Goal: Task Accomplishment & Management: Use online tool/utility

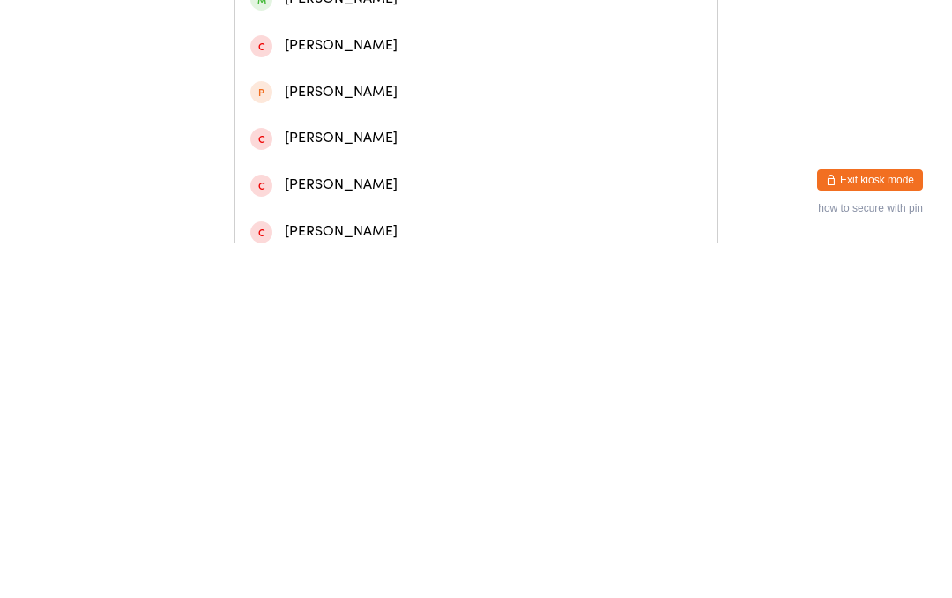
type input "[PERSON_NAME]"
click at [483, 86] on div "[PERSON_NAME]" at bounding box center [475, 75] width 451 height 24
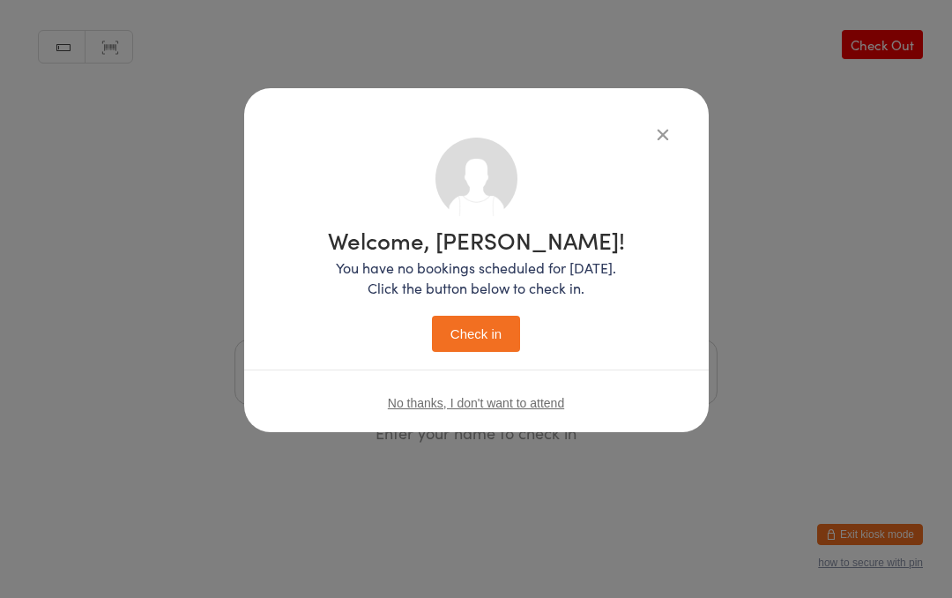
click at [499, 317] on button "Check in" at bounding box center [476, 334] width 88 height 36
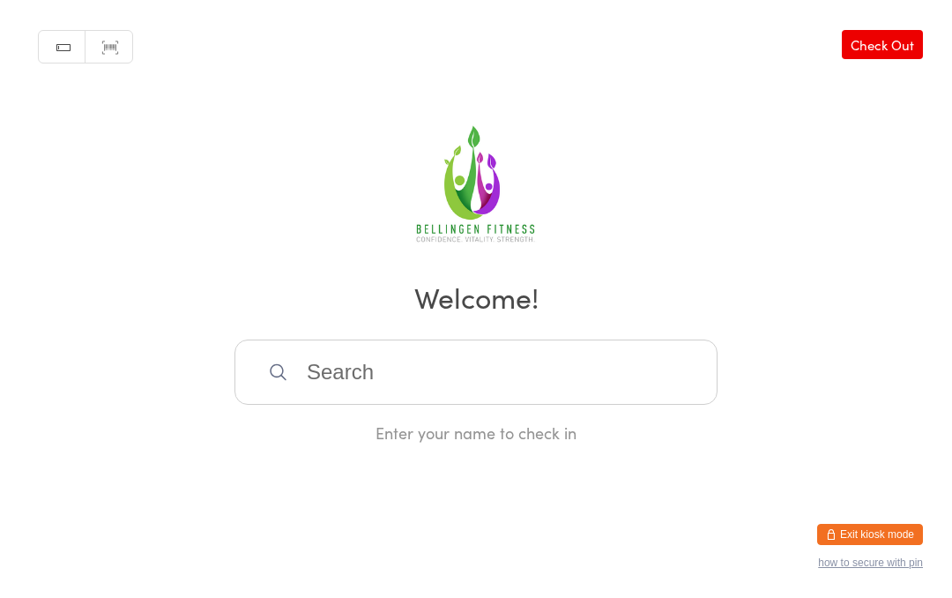
click at [395, 377] on input "search" at bounding box center [476, 371] width 483 height 65
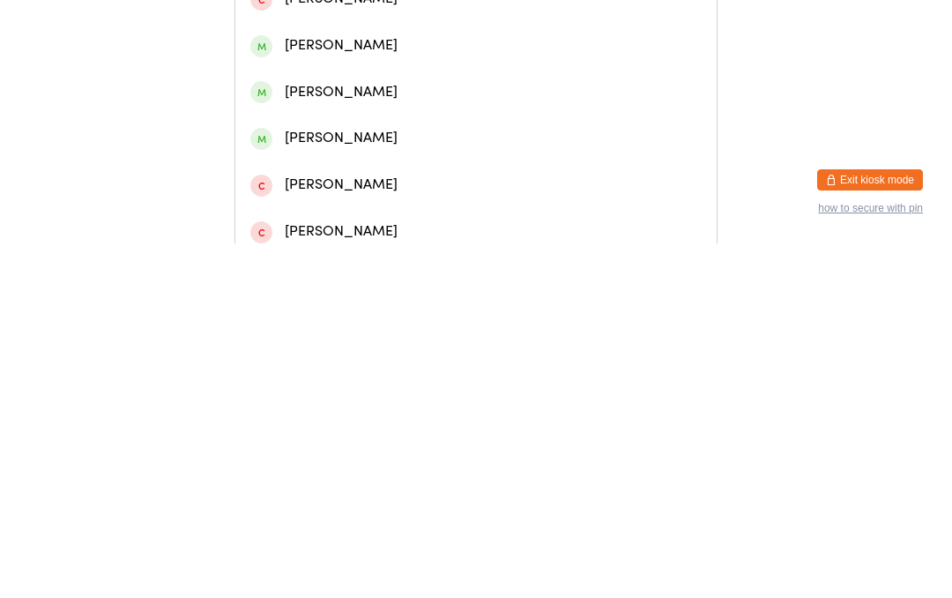
type input "[PERSON_NAME]"
click at [365, 86] on div "[PERSON_NAME]" at bounding box center [475, 75] width 451 height 24
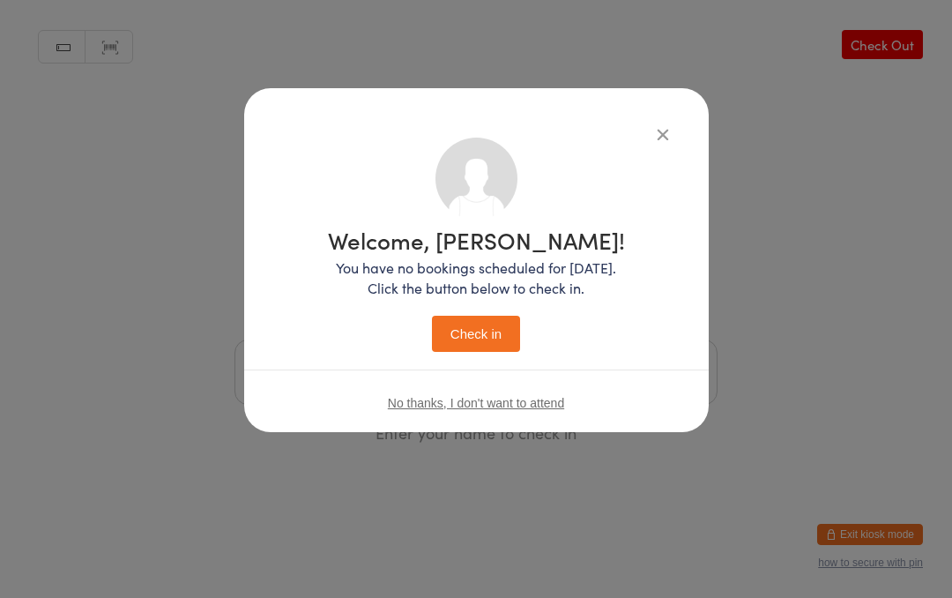
click at [496, 312] on div "Welcome, [PERSON_NAME]! You have no bookings scheduled for [DATE]. Click the bu…" at bounding box center [476, 289] width 297 height 123
click at [671, 137] on button "button" at bounding box center [663, 133] width 21 height 21
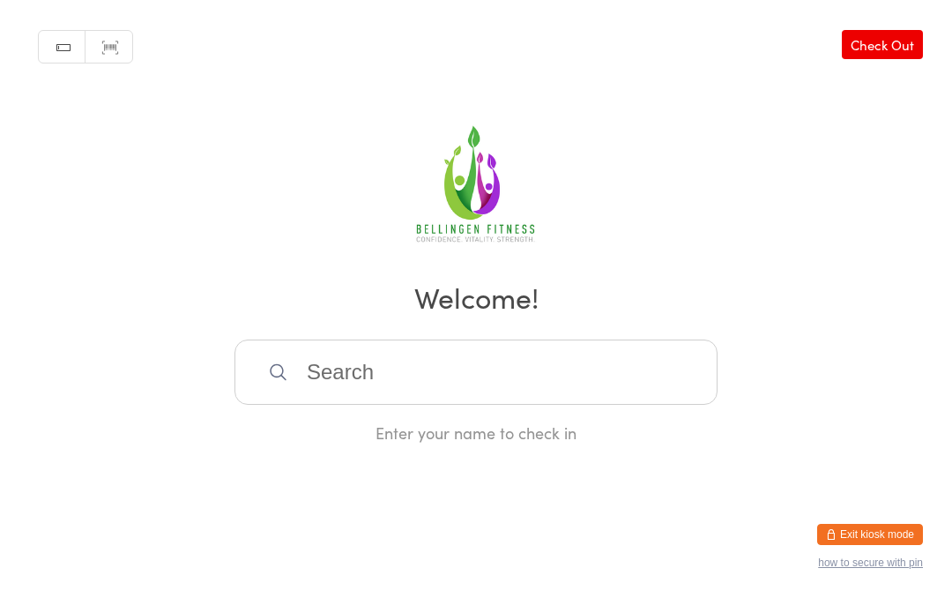
click at [464, 386] on input "search" at bounding box center [476, 371] width 483 height 65
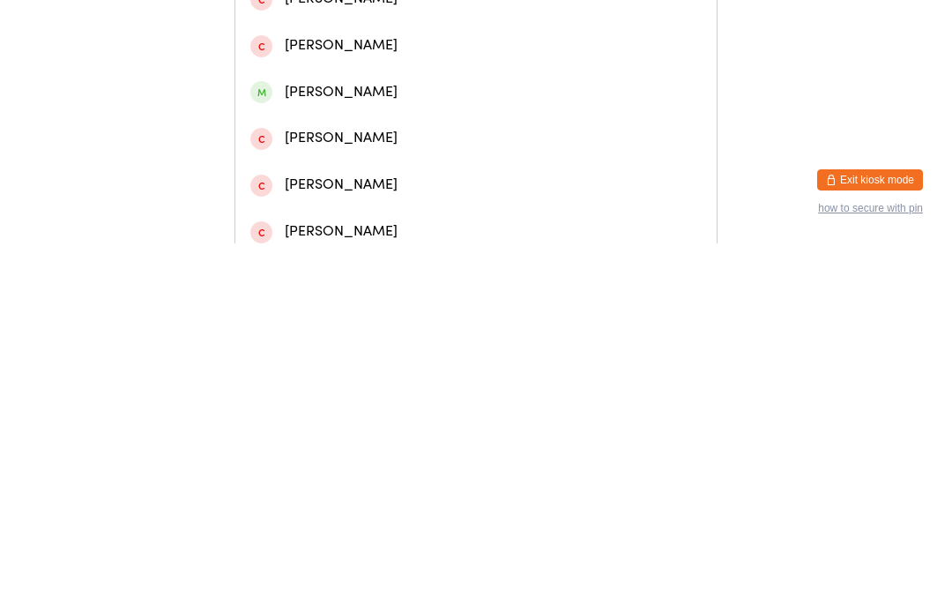
type input "[PERSON_NAME]"
click at [401, 86] on div "[PERSON_NAME]" at bounding box center [475, 75] width 451 height 24
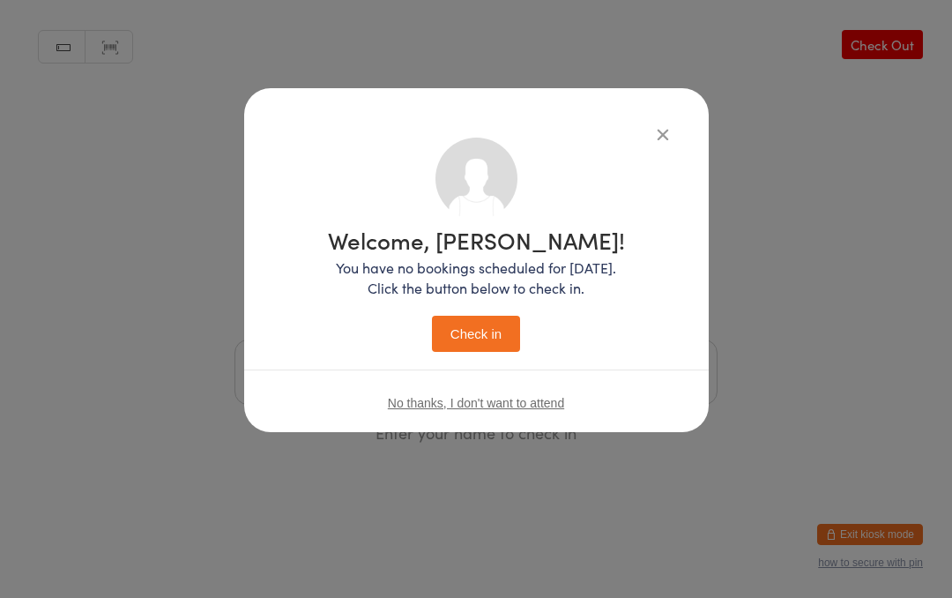
click at [485, 335] on button "Check in" at bounding box center [476, 334] width 88 height 36
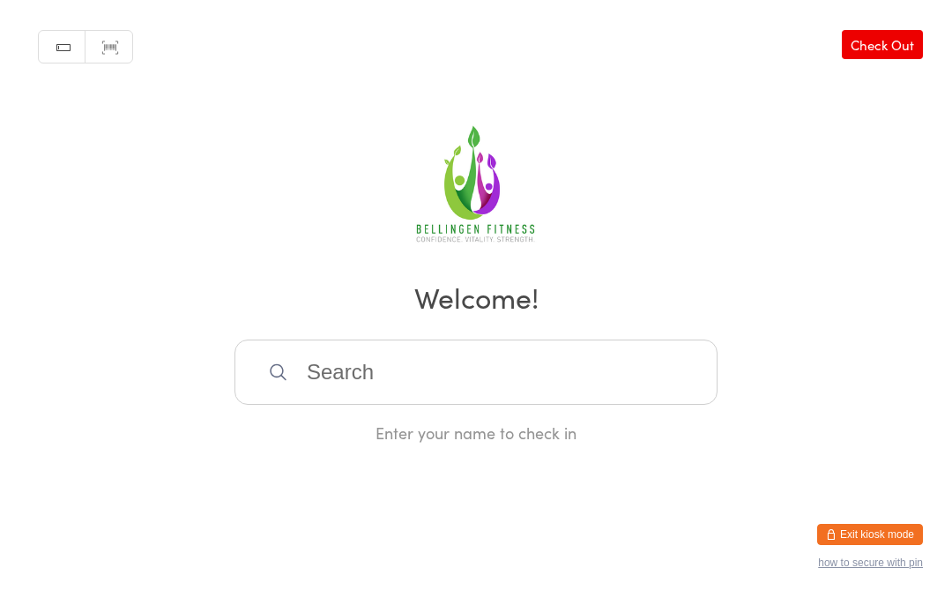
click at [501, 387] on input "search" at bounding box center [476, 371] width 483 height 65
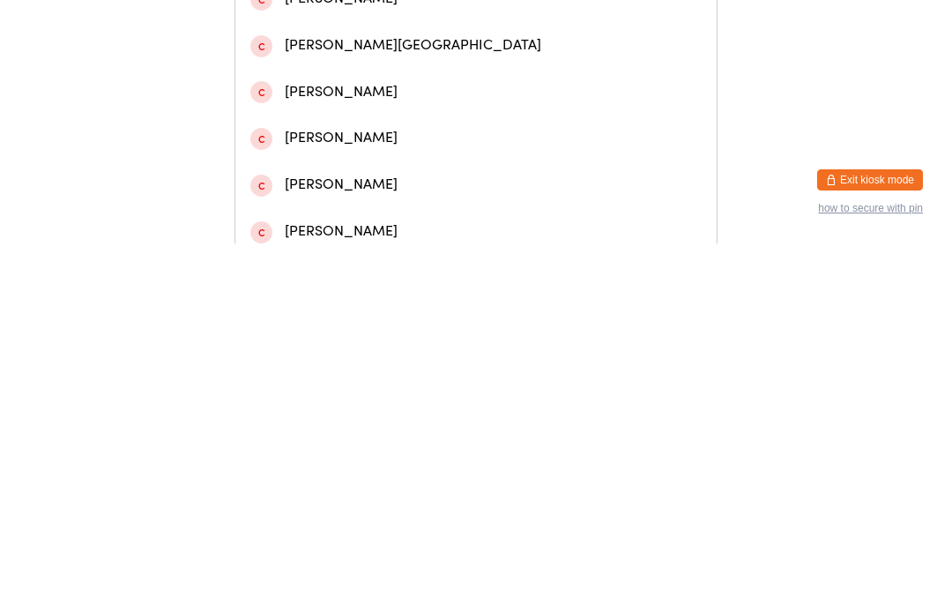
type input "[PERSON_NAME]"
click at [426, 86] on div "[PERSON_NAME]" at bounding box center [475, 75] width 451 height 24
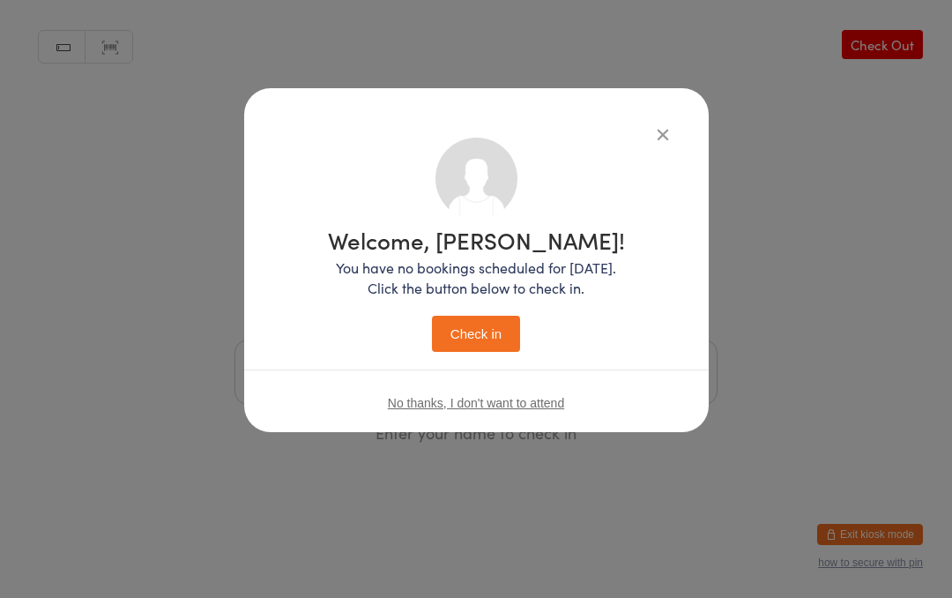
click at [489, 320] on button "Check in" at bounding box center [476, 334] width 88 height 36
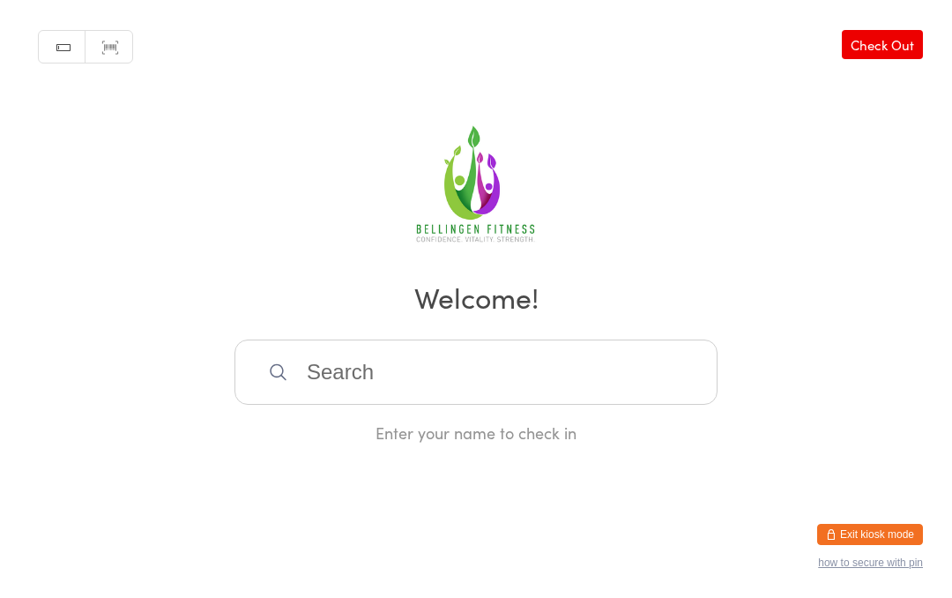
click at [331, 384] on input "search" at bounding box center [476, 371] width 483 height 65
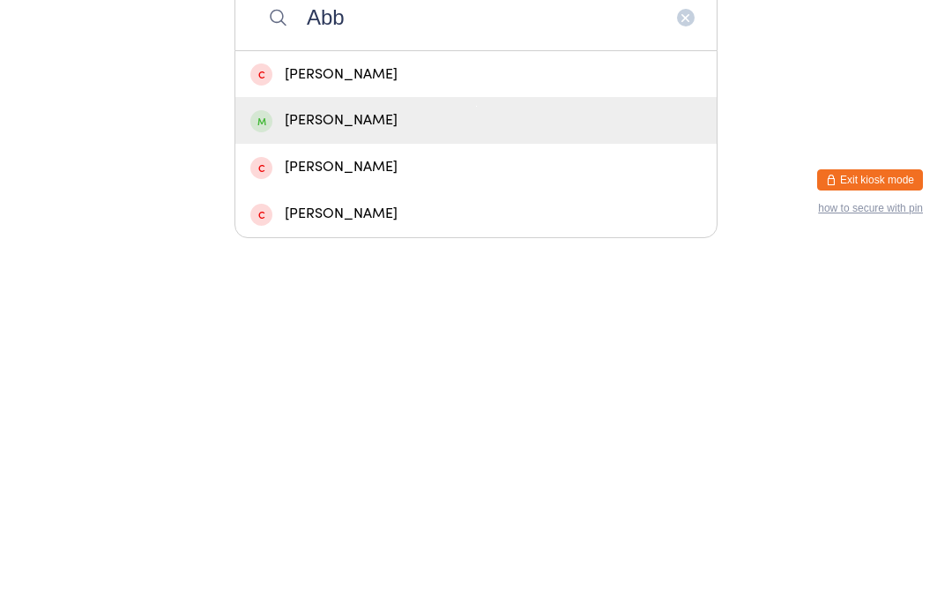
type input "Abb"
click at [323, 463] on div "[PERSON_NAME]" at bounding box center [475, 475] width 451 height 24
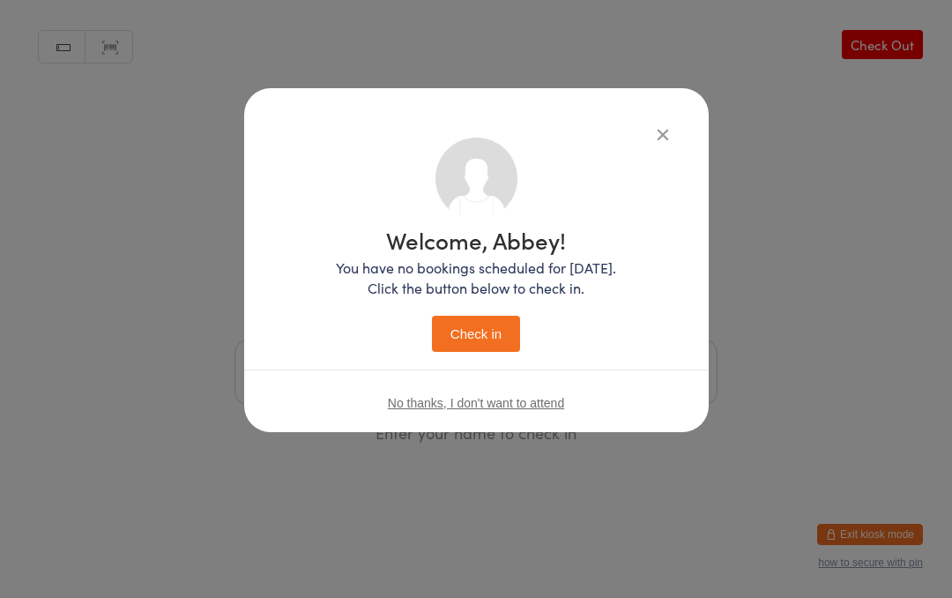
click at [484, 324] on button "Check in" at bounding box center [476, 334] width 88 height 36
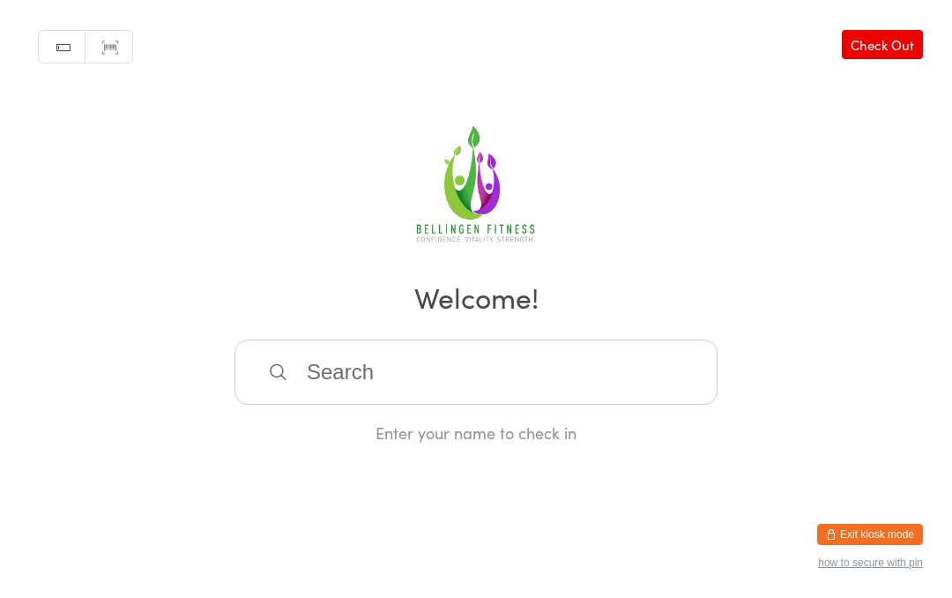
click at [465, 377] on input "search" at bounding box center [476, 371] width 483 height 65
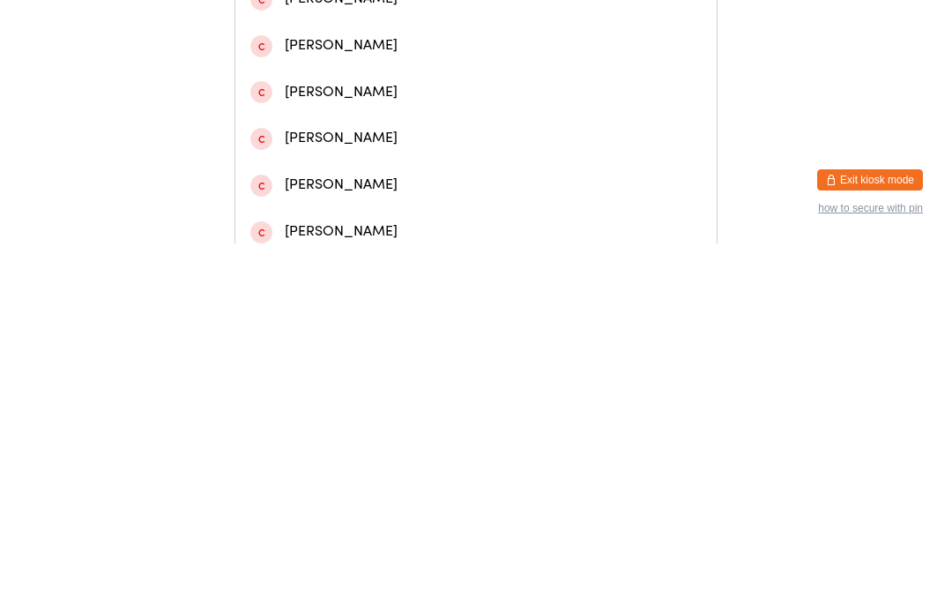
type input "Dav"
click at [354, 131] on div "[PERSON_NAME]" at bounding box center [475, 120] width 451 height 24
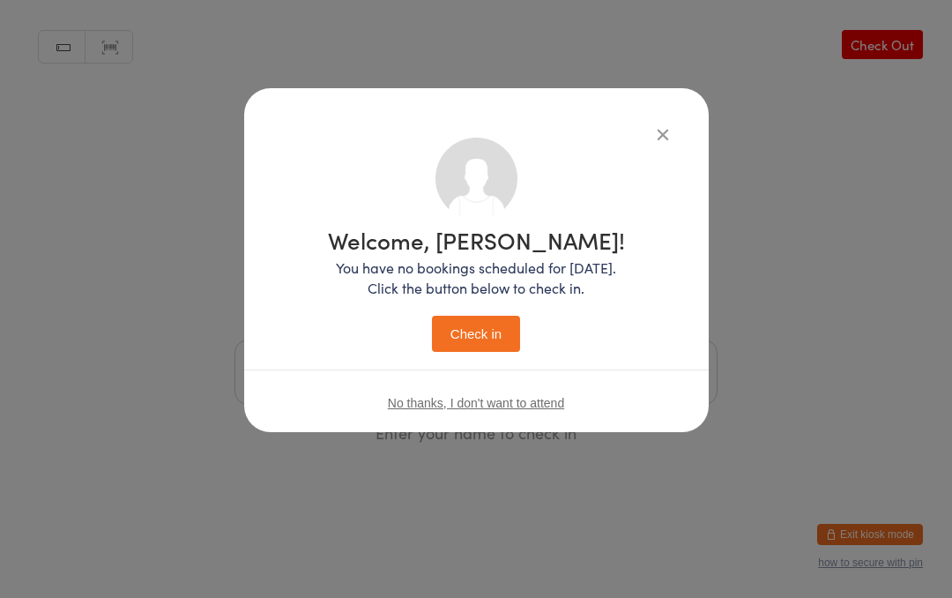
click at [492, 323] on button "Check in" at bounding box center [476, 334] width 88 height 36
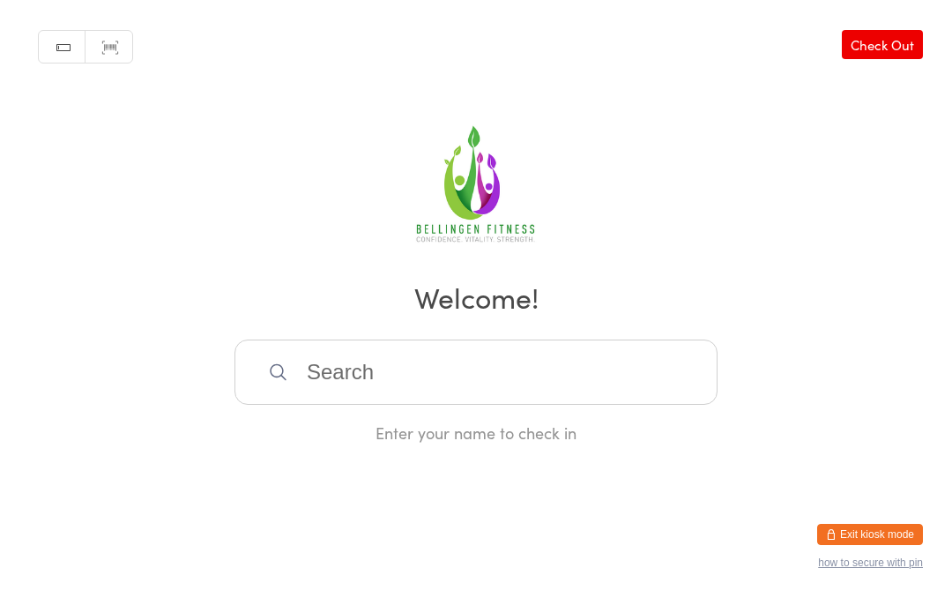
click at [443, 399] on input "search" at bounding box center [476, 371] width 483 height 65
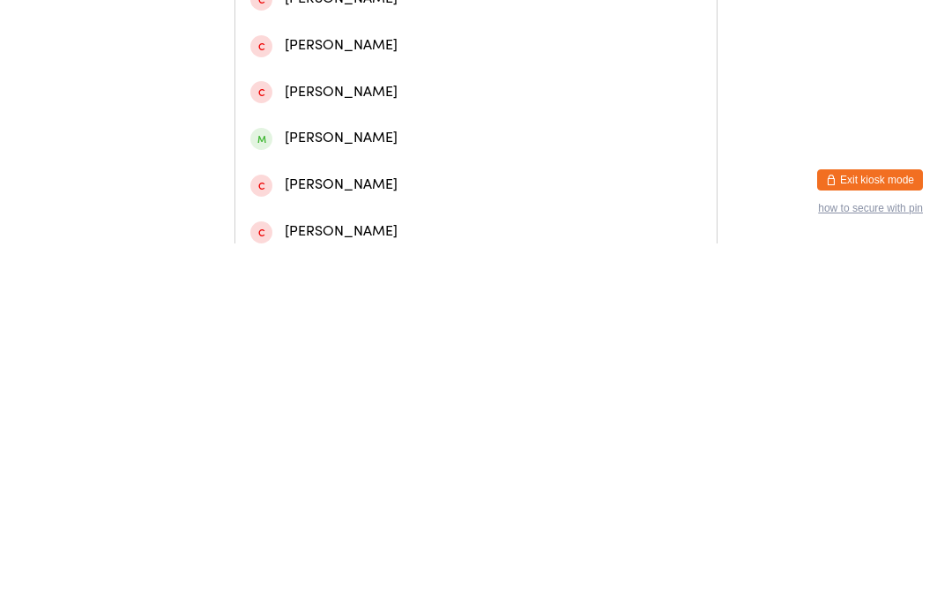
type input "[PERSON_NAME]"
click at [394, 130] on div "[PERSON_NAME]" at bounding box center [475, 120] width 451 height 24
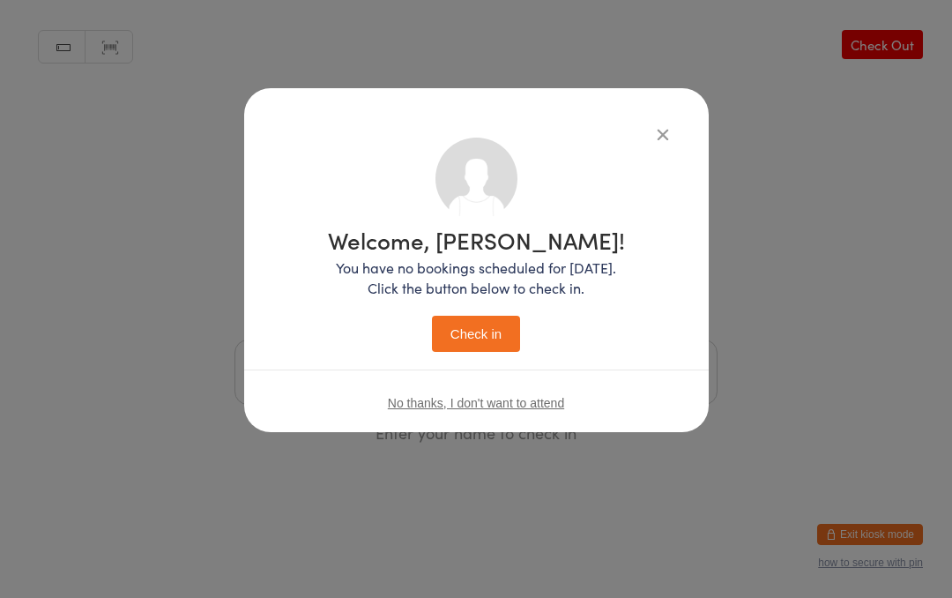
click at [495, 333] on button "Check in" at bounding box center [476, 334] width 88 height 36
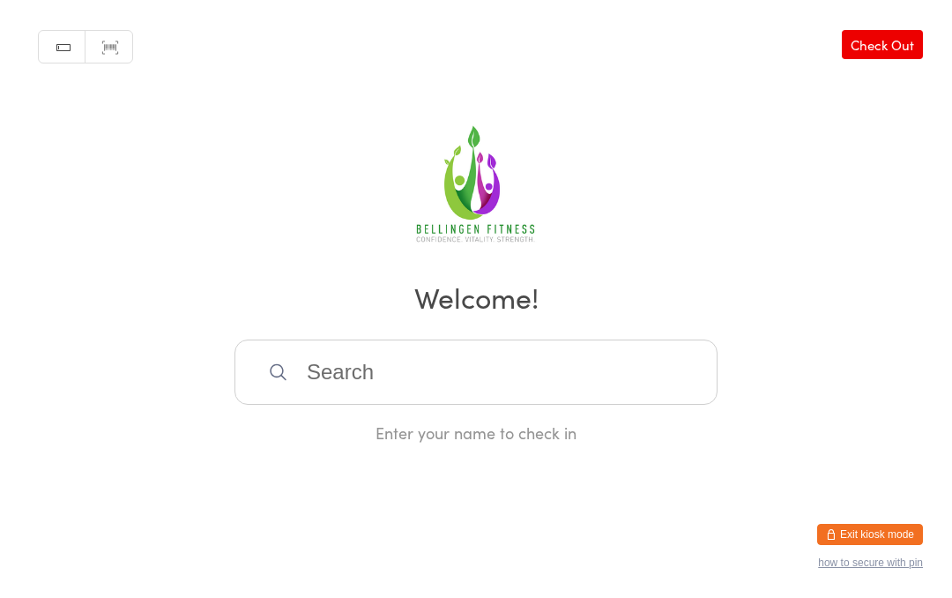
click at [325, 373] on input "search" at bounding box center [476, 371] width 483 height 65
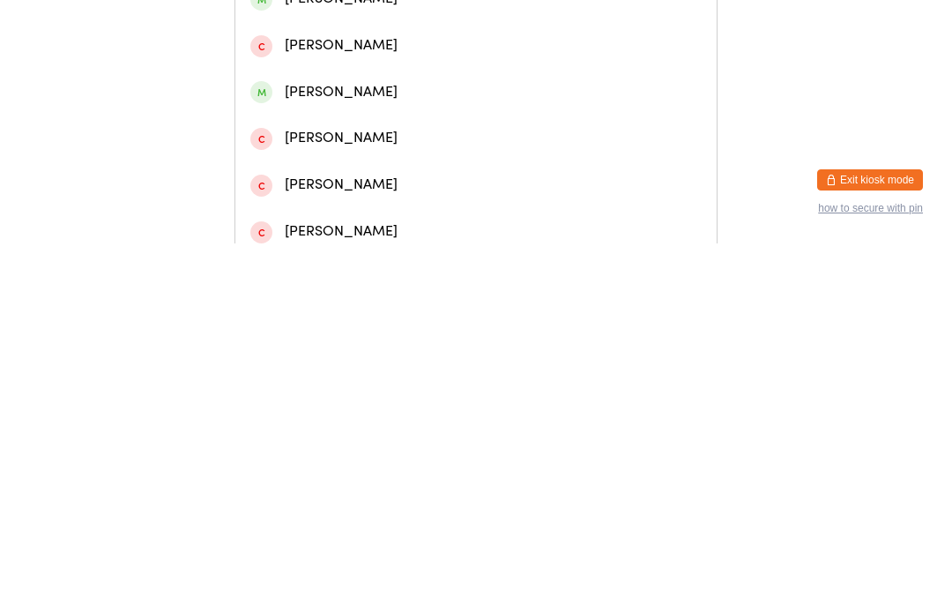
type input "Woomorr"
click at [397, 77] on div "[PERSON_NAME] #942764" at bounding box center [475, 74] width 481 height 47
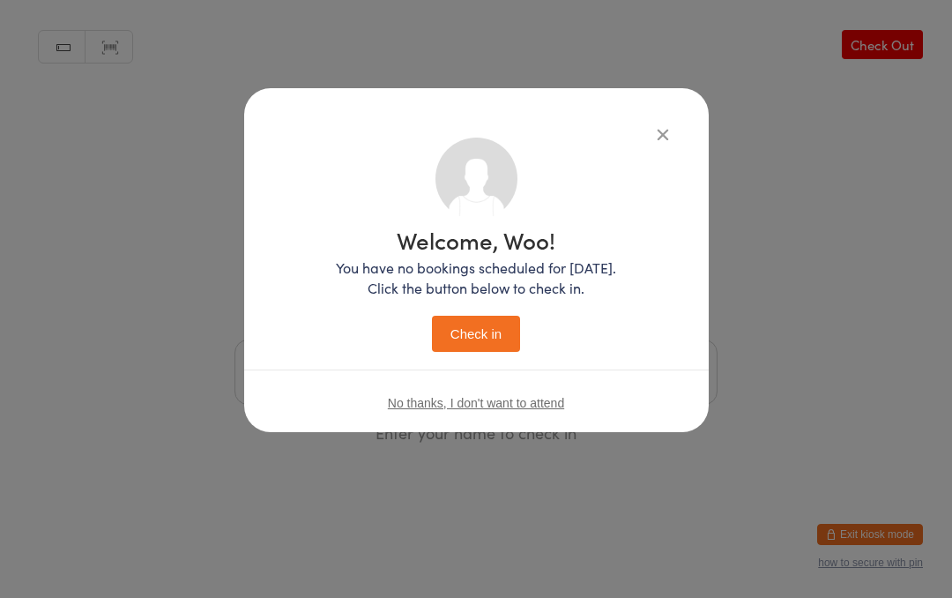
click at [484, 325] on button "Check in" at bounding box center [476, 334] width 88 height 36
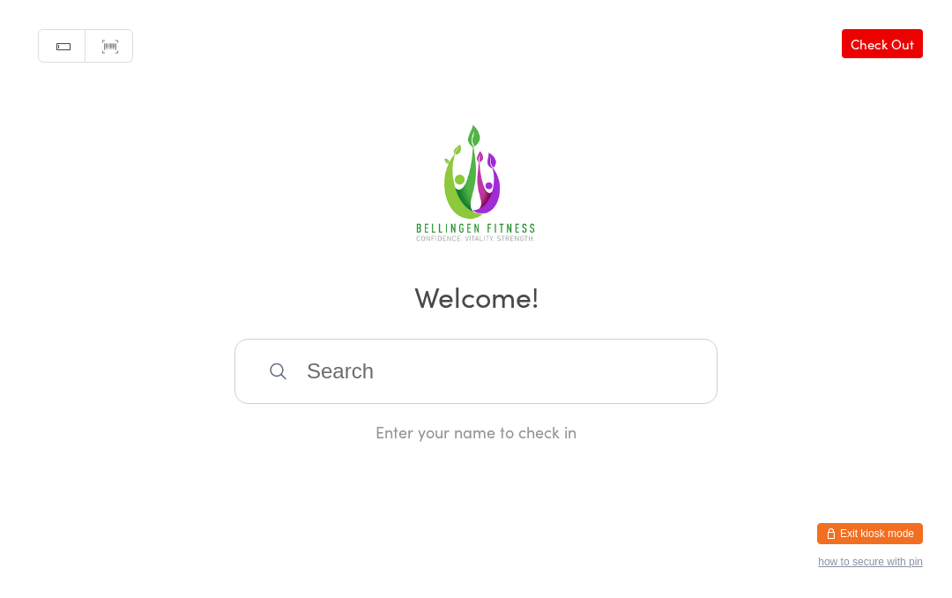
click at [340, 369] on input "search" at bounding box center [476, 371] width 483 height 65
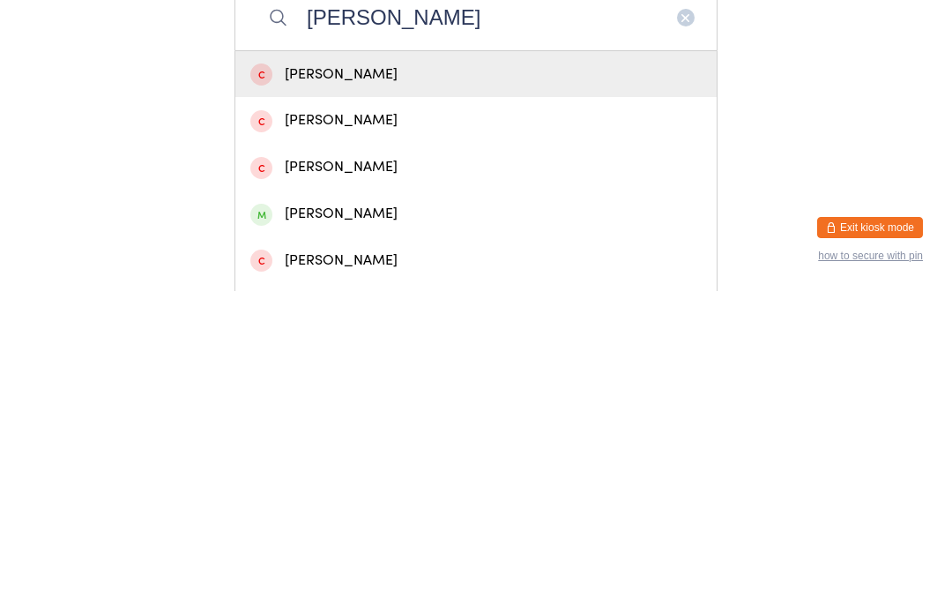
scroll to position [48, 0]
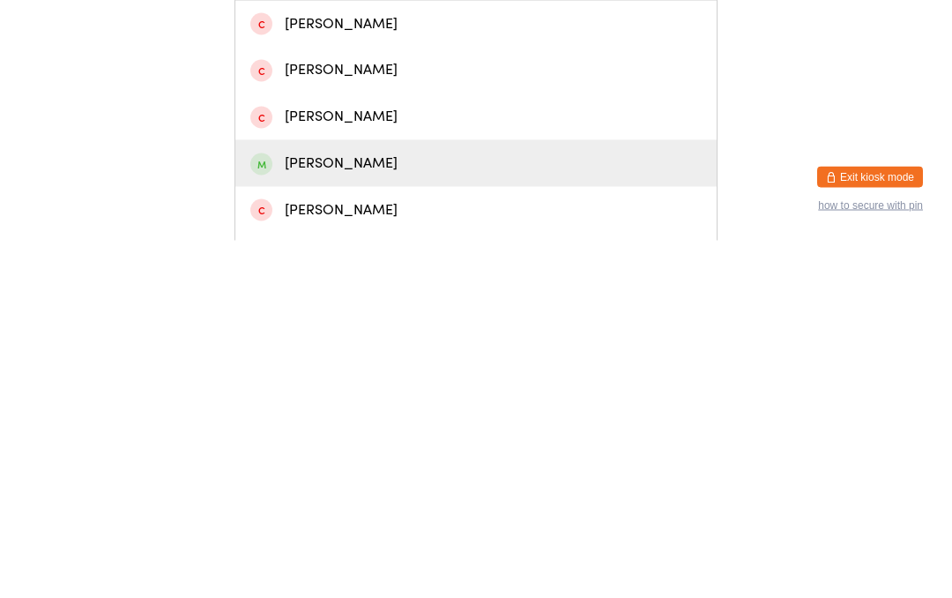
type input "[PERSON_NAME]"
click at [332, 509] on div "[PERSON_NAME]" at bounding box center [475, 521] width 451 height 24
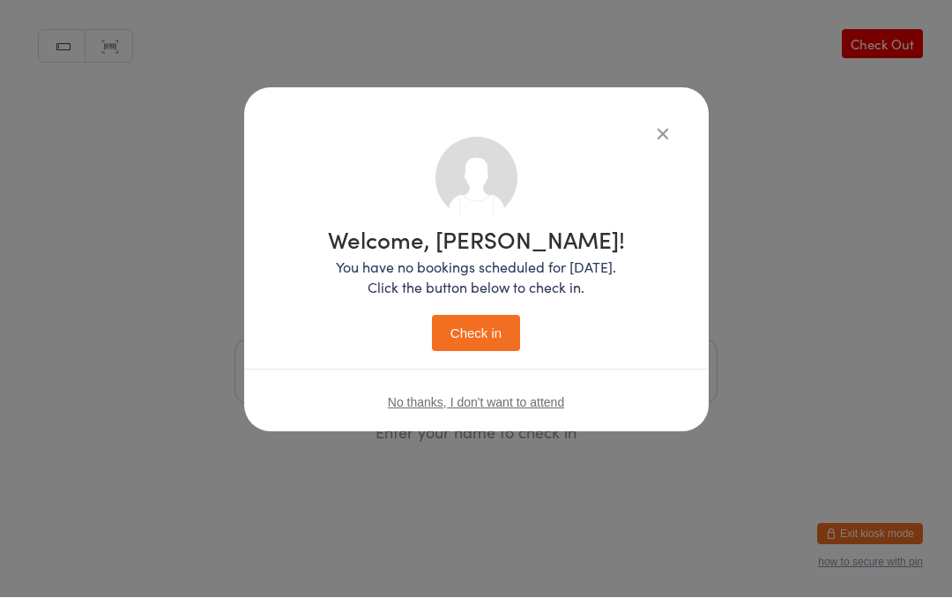
click at [477, 327] on button "Check in" at bounding box center [476, 334] width 88 height 36
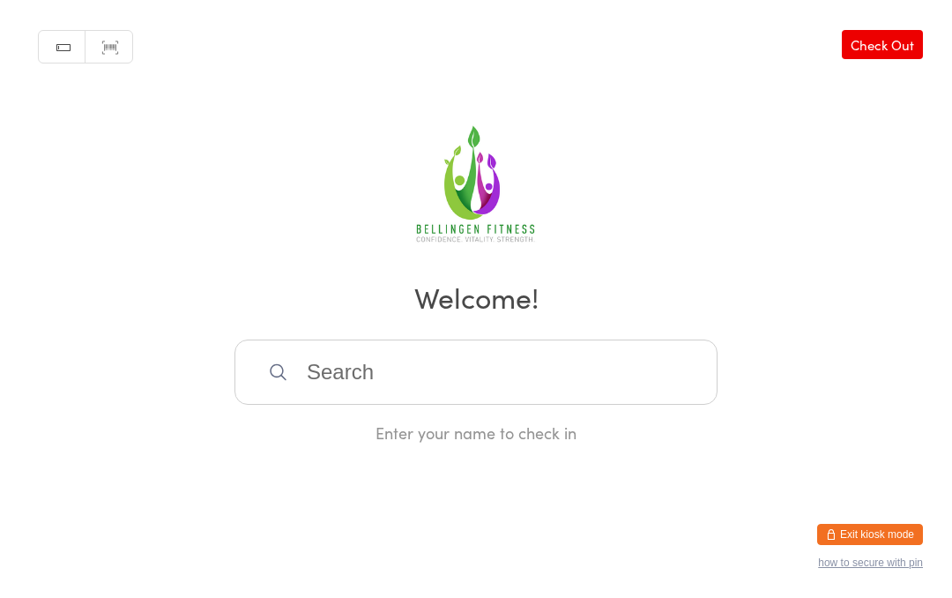
click at [399, 390] on input "search" at bounding box center [476, 371] width 483 height 65
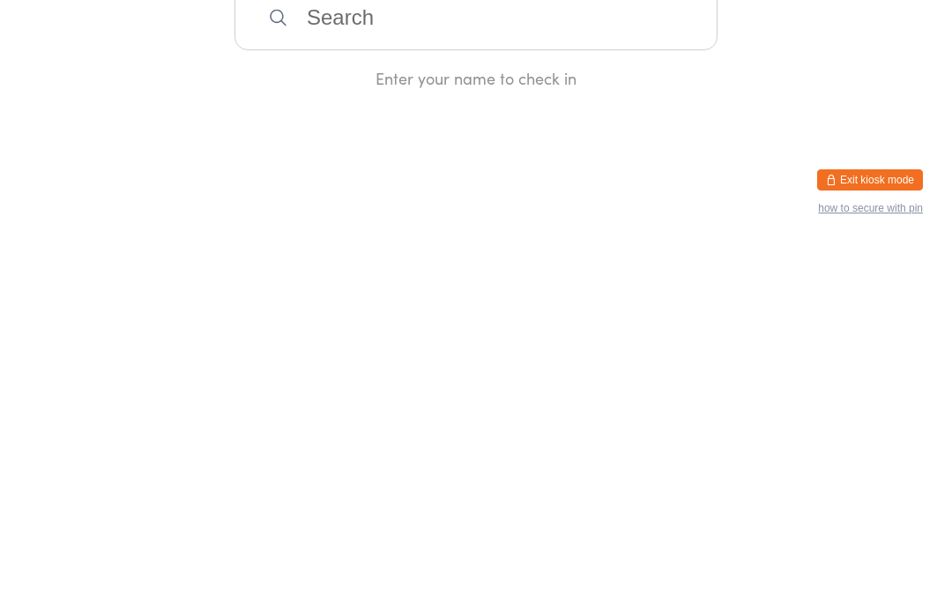
type input "C"
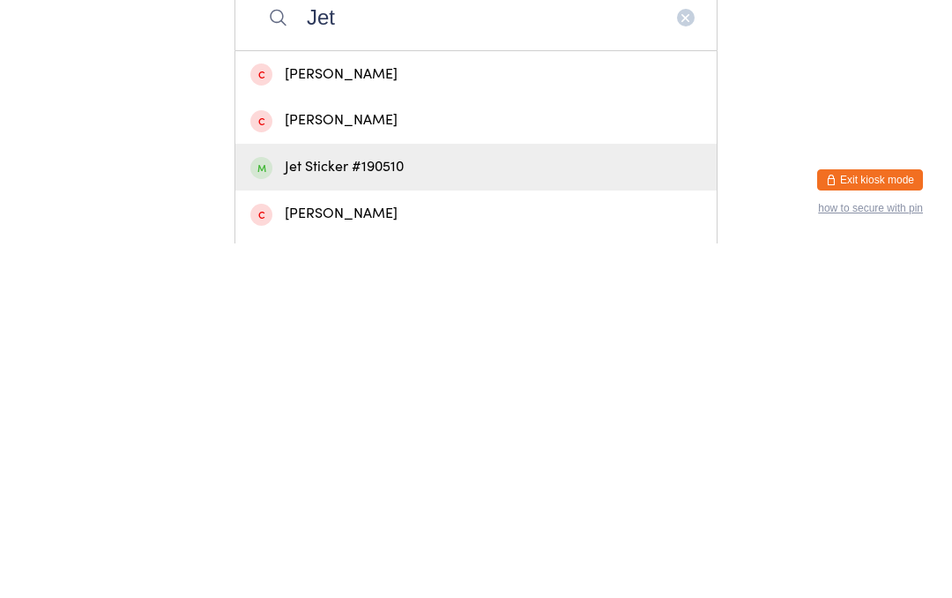
type input "Jet"
click at [369, 510] on div "Jet Sticker #190510" at bounding box center [475, 522] width 451 height 24
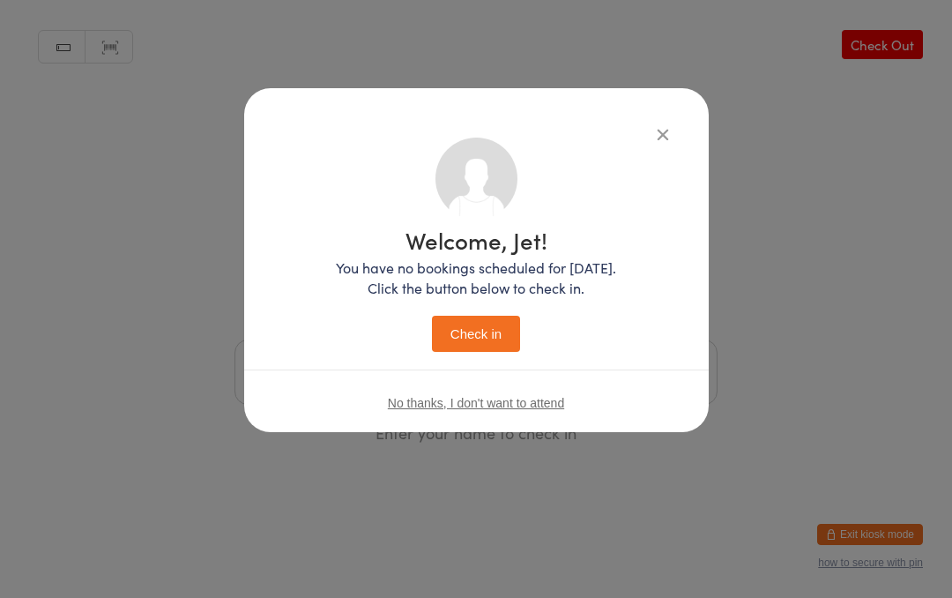
click at [460, 340] on button "Check in" at bounding box center [476, 334] width 88 height 36
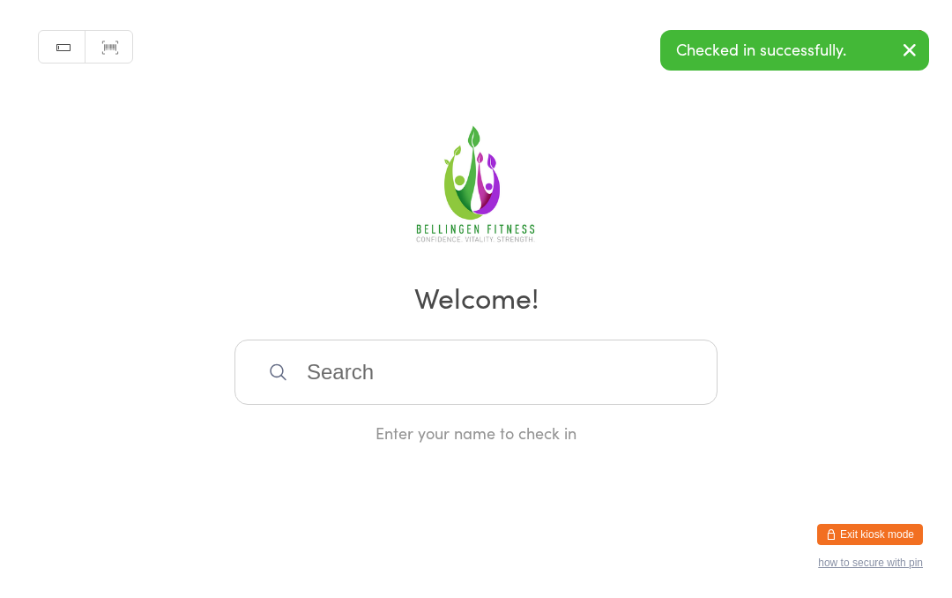
click at [354, 381] on input "search" at bounding box center [476, 371] width 483 height 65
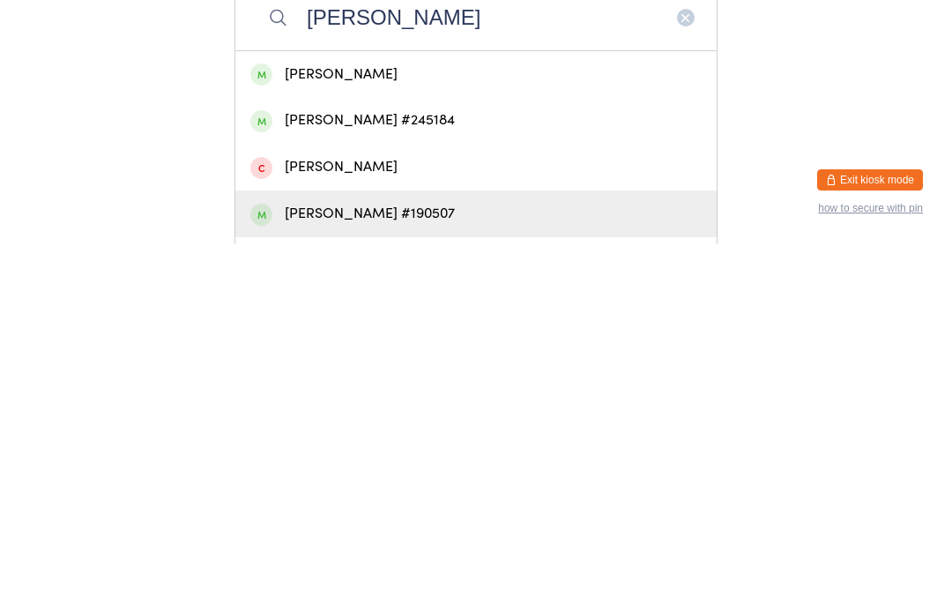
type input "[PERSON_NAME]"
click at [398, 556] on div "[PERSON_NAME] #190507" at bounding box center [475, 568] width 451 height 24
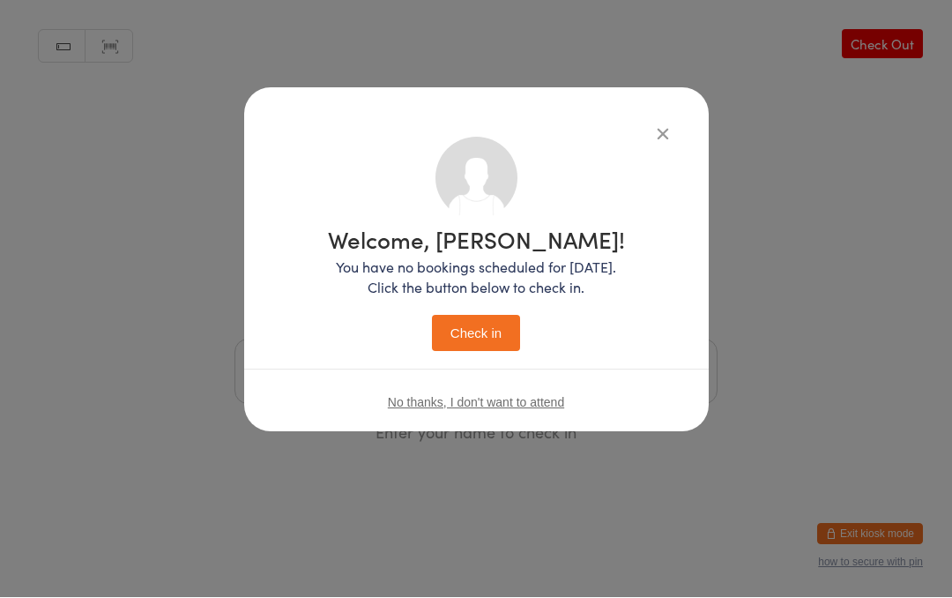
click at [492, 329] on button "Check in" at bounding box center [476, 334] width 88 height 36
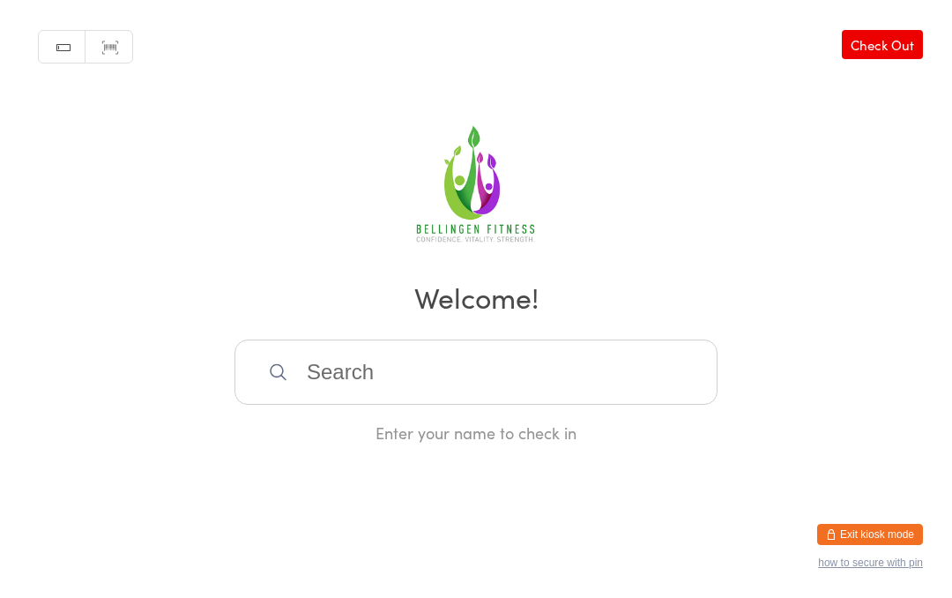
click at [340, 367] on input "search" at bounding box center [476, 371] width 483 height 65
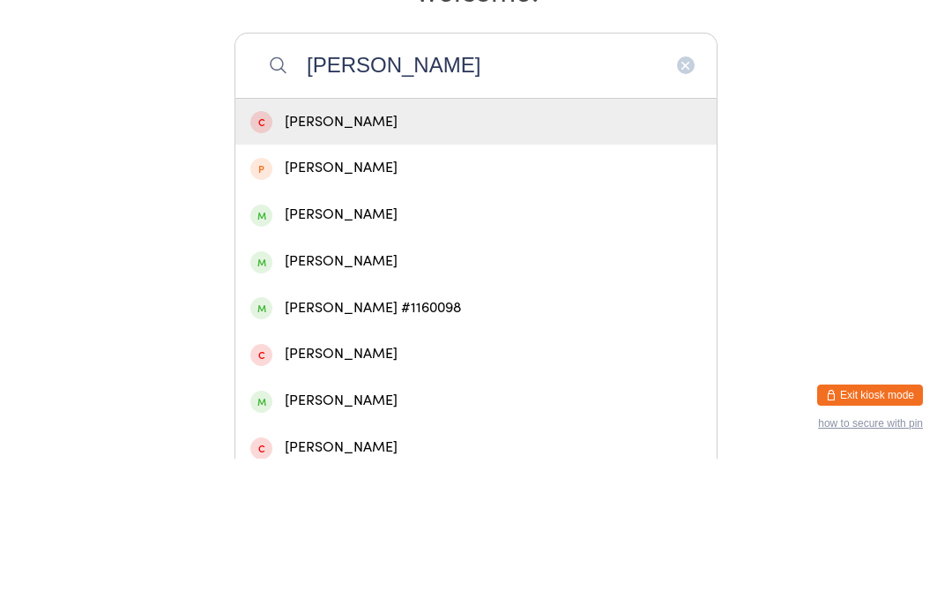
scroll to position [168, 0]
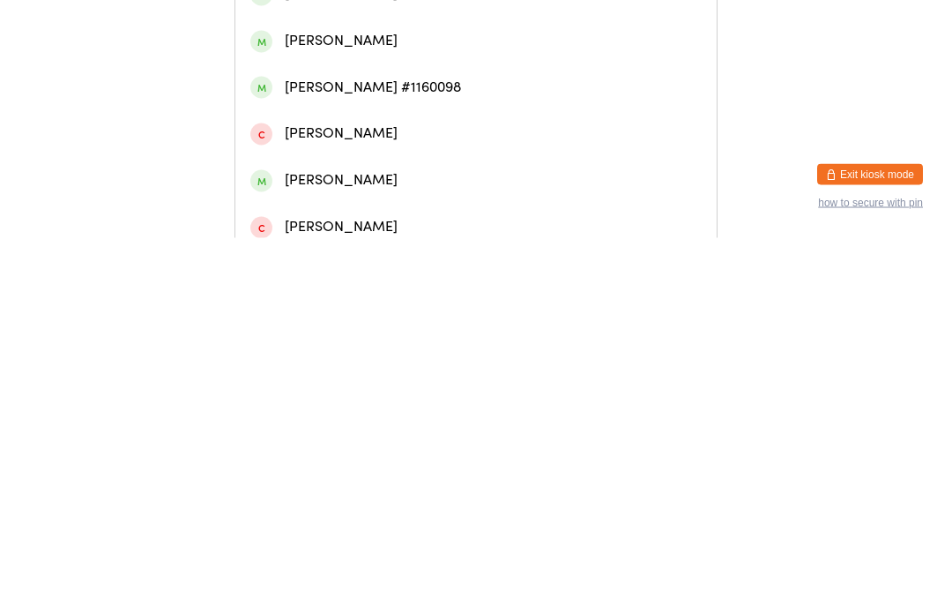
type input "[PERSON_NAME]"
click at [390, 389] on div "[PERSON_NAME]" at bounding box center [475, 401] width 451 height 24
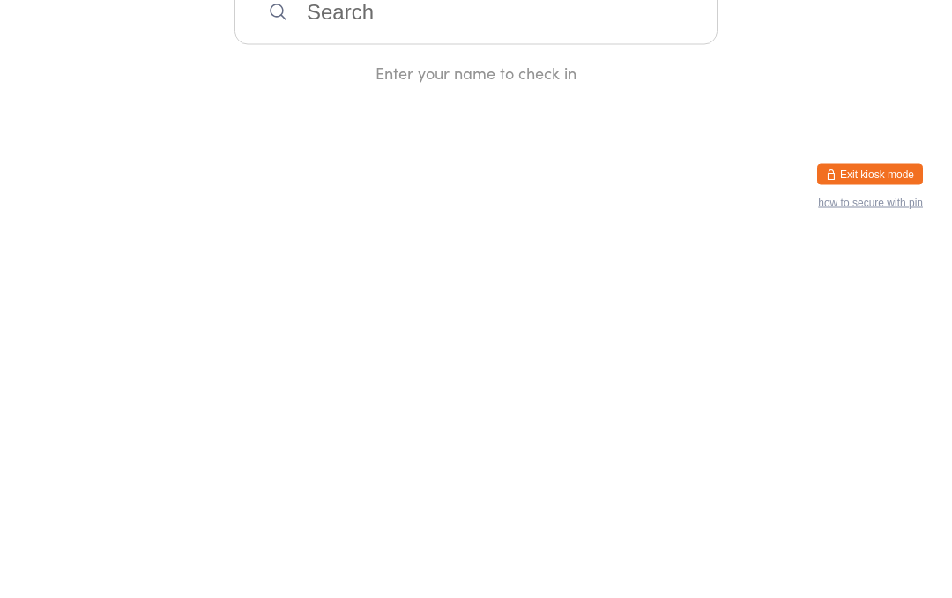
scroll to position [0, 0]
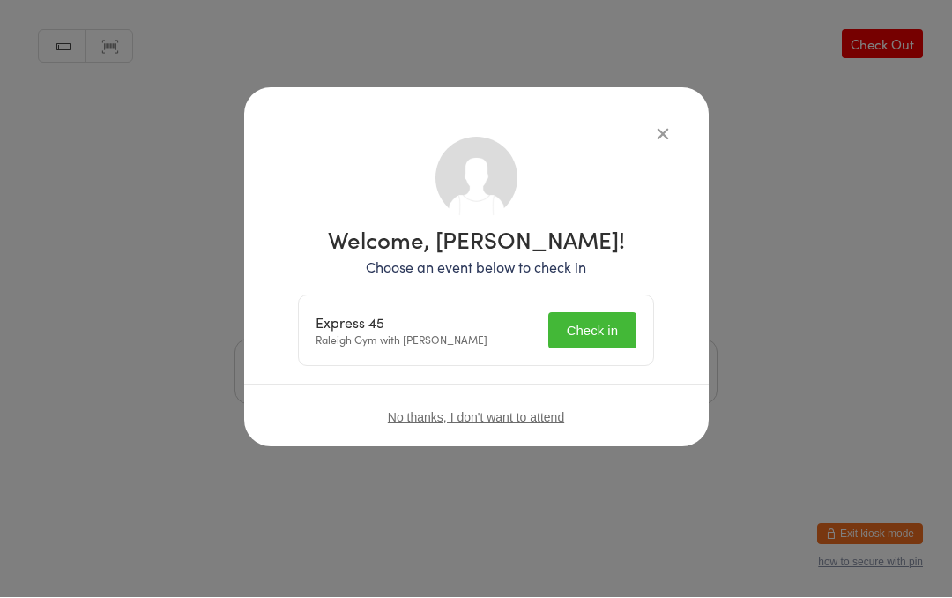
click at [598, 324] on button "Check in" at bounding box center [592, 331] width 88 height 36
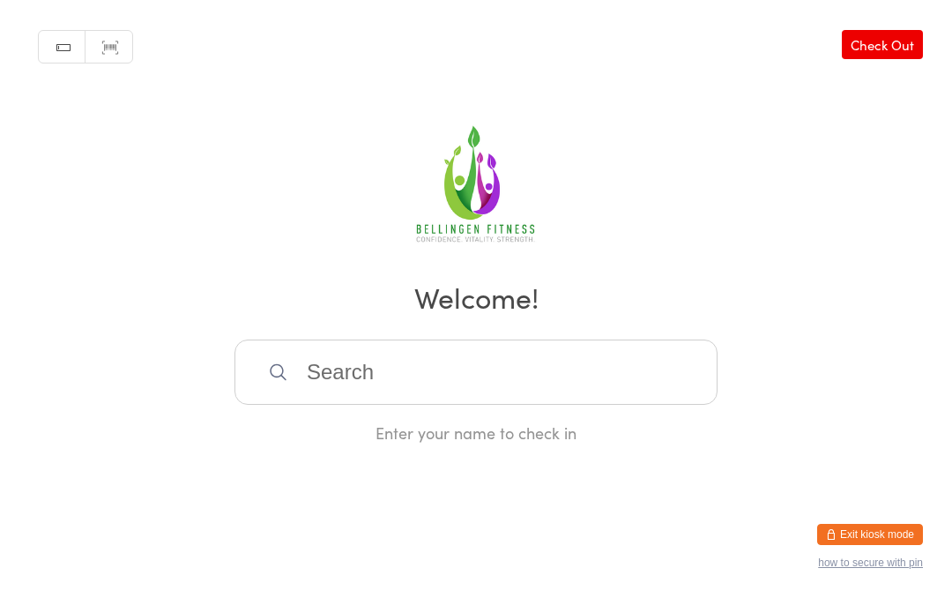
click at [349, 380] on input "search" at bounding box center [476, 371] width 483 height 65
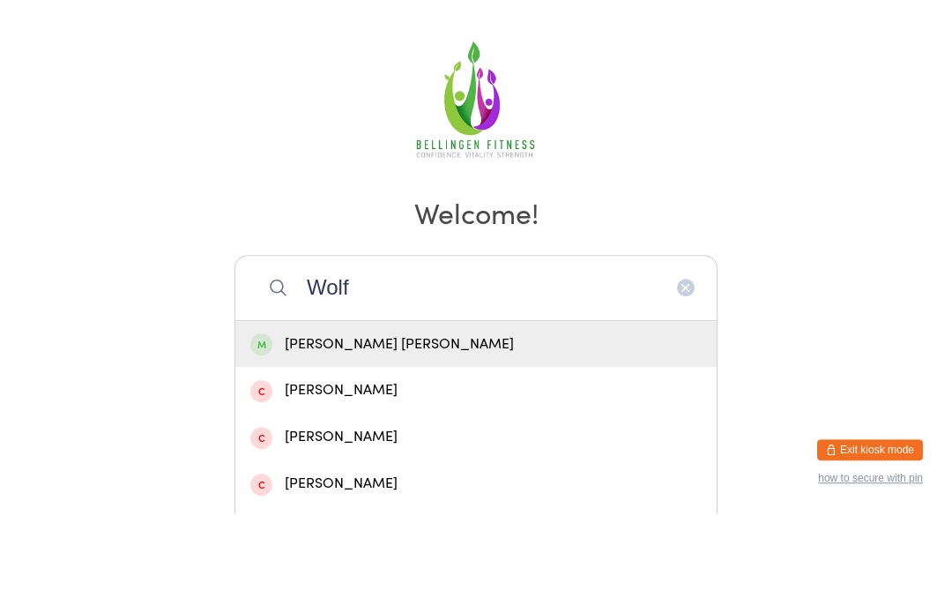
click at [342, 75] on div "Manual search Scanner input Check Out Welcome! [PERSON_NAME] [PERSON_NAME] [PER…" at bounding box center [476, 222] width 952 height 444
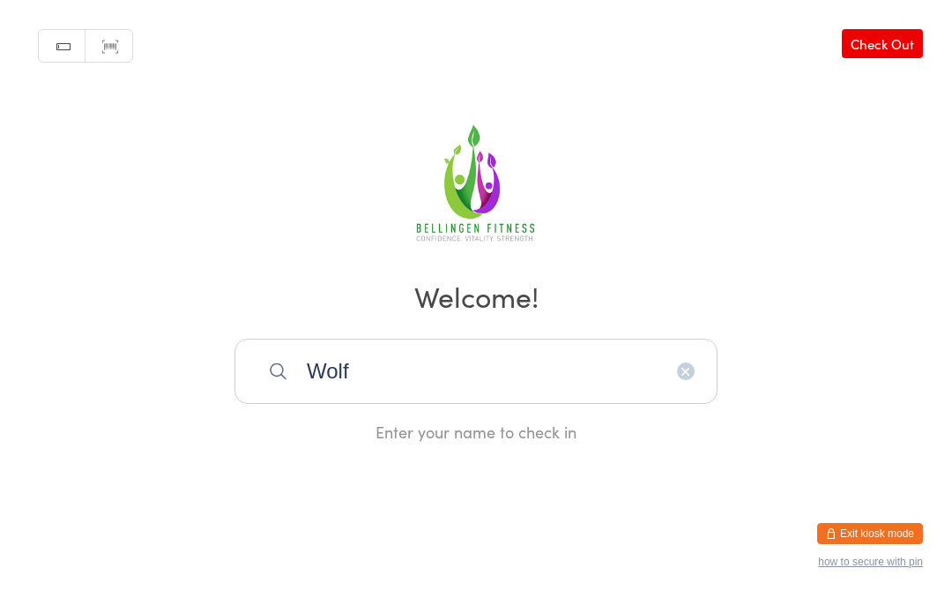
click at [364, 389] on input "Wolf" at bounding box center [476, 371] width 483 height 65
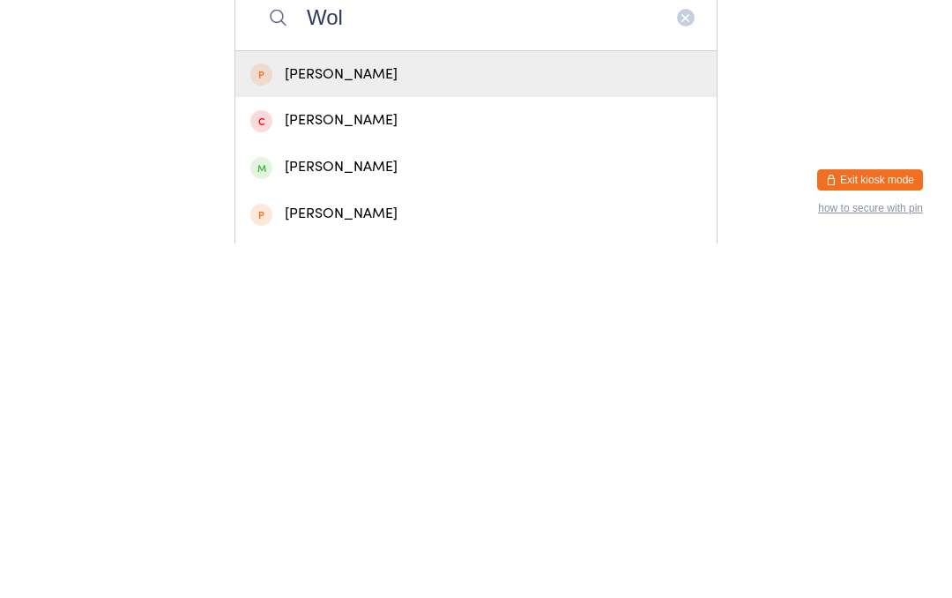
type input "Wolf"
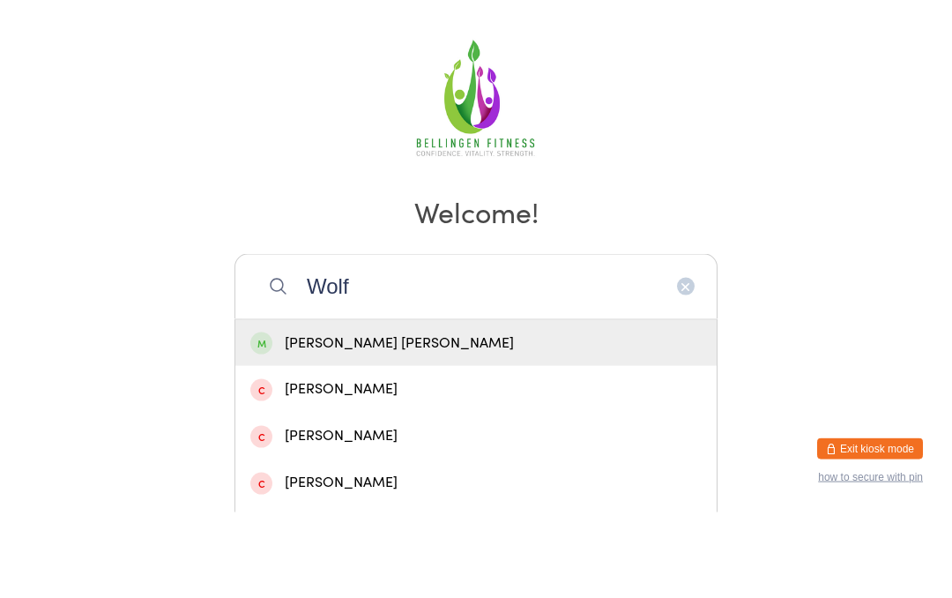
click at [337, 88] on div "Manual search Scanner input Check Out Welcome! [PERSON_NAME] [PERSON_NAME] [PER…" at bounding box center [476, 222] width 952 height 444
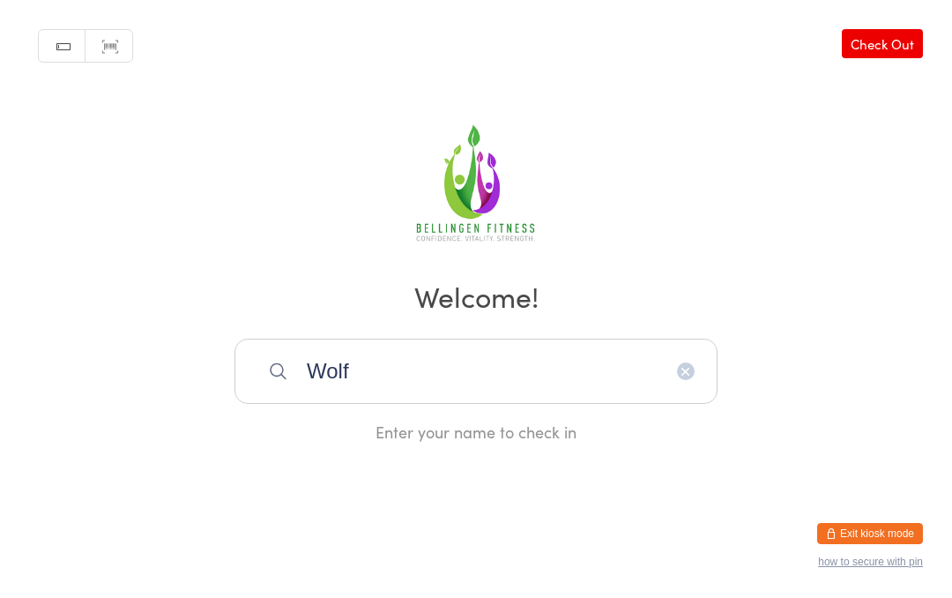
click at [354, 370] on input "Wolf" at bounding box center [476, 371] width 483 height 65
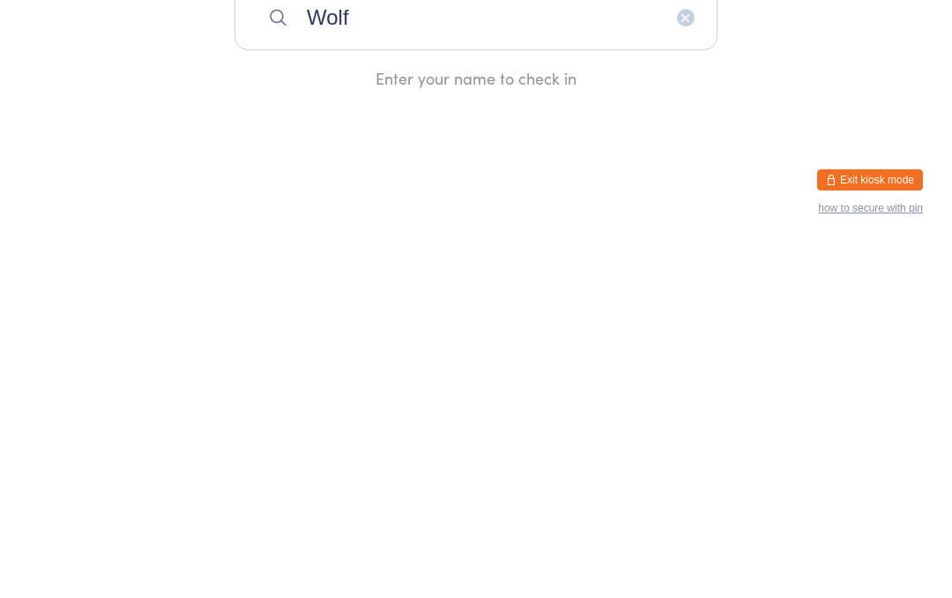
click at [710, 339] on input "Wolf" at bounding box center [476, 371] width 483 height 65
click at [690, 365] on icon "button" at bounding box center [686, 372] width 14 height 14
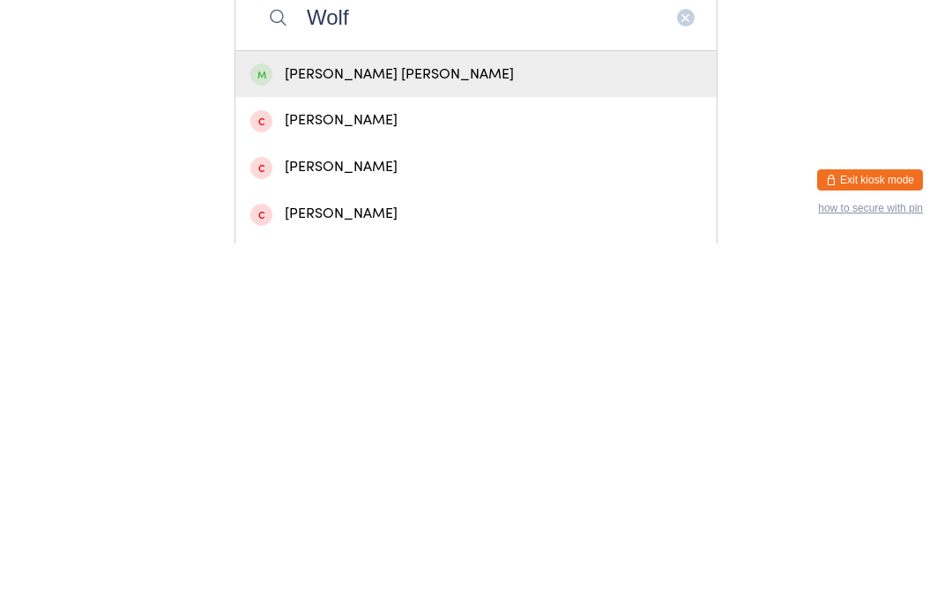
type input "Wolf"
click at [320, 417] on div "[PERSON_NAME] [PERSON_NAME]" at bounding box center [475, 429] width 451 height 24
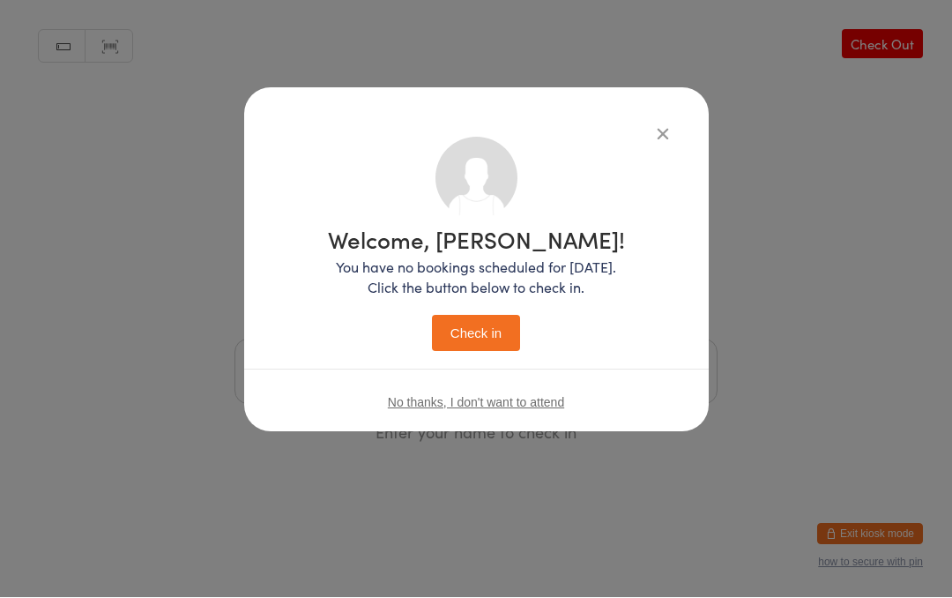
click at [459, 339] on button "Check in" at bounding box center [476, 334] width 88 height 36
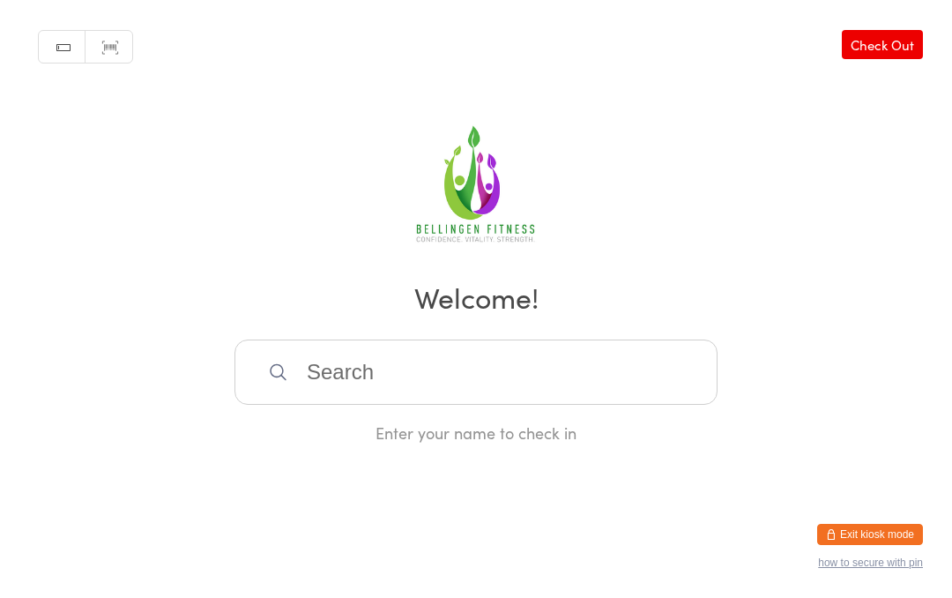
click at [504, 384] on input "search" at bounding box center [476, 371] width 483 height 65
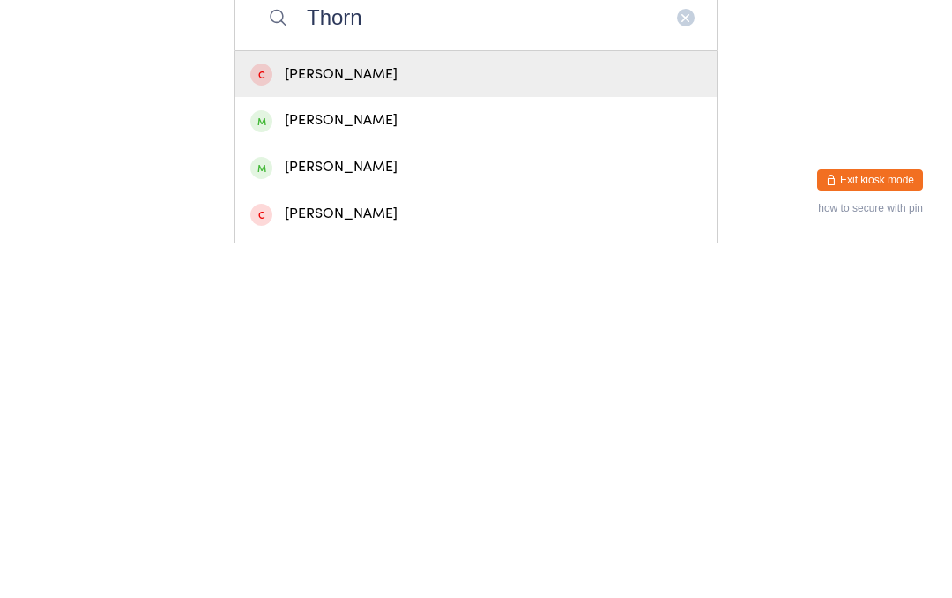
type input "Thorn"
click at [409, 510] on div "[PERSON_NAME]" at bounding box center [475, 522] width 451 height 24
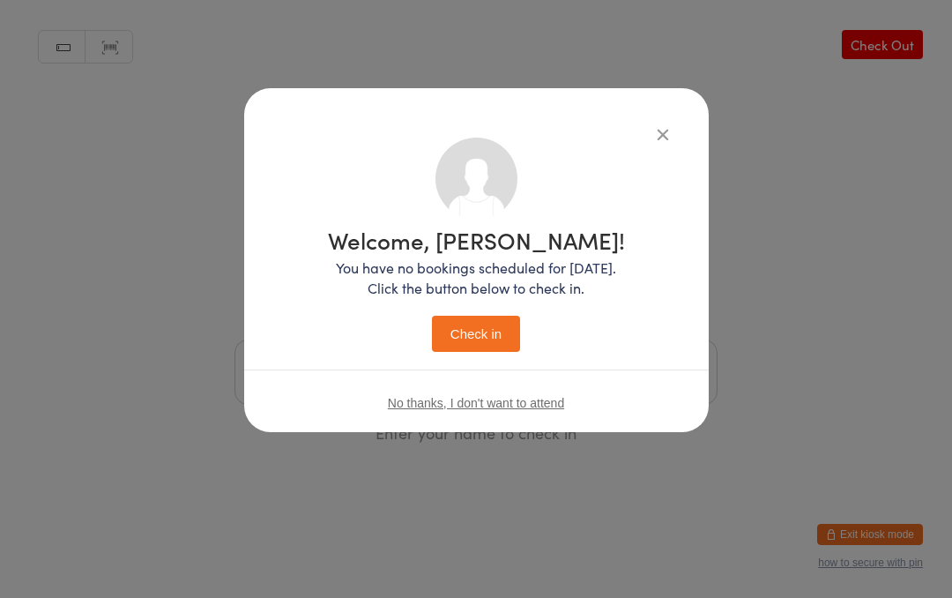
click at [482, 347] on button "Check in" at bounding box center [476, 334] width 88 height 36
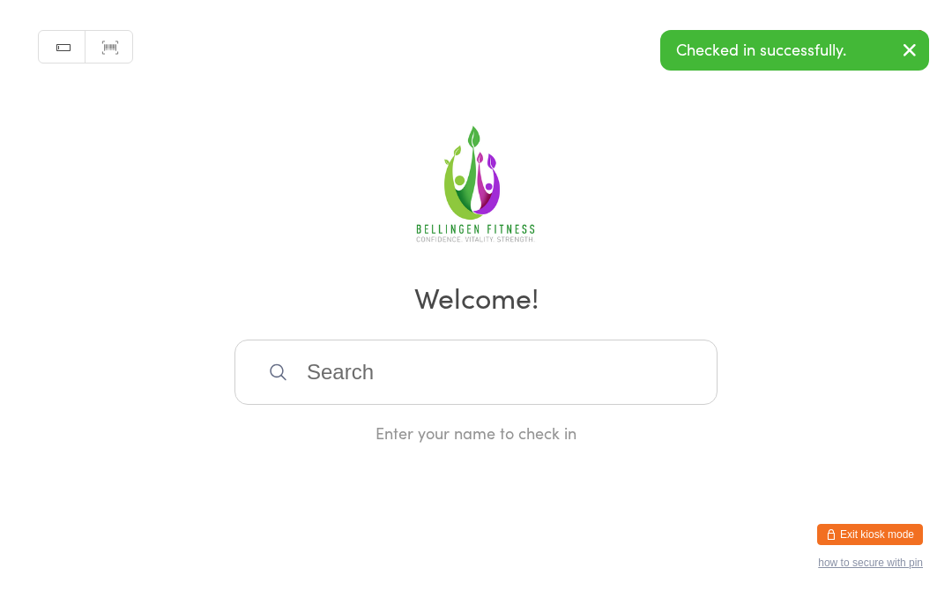
click at [306, 405] on input "search" at bounding box center [476, 371] width 483 height 65
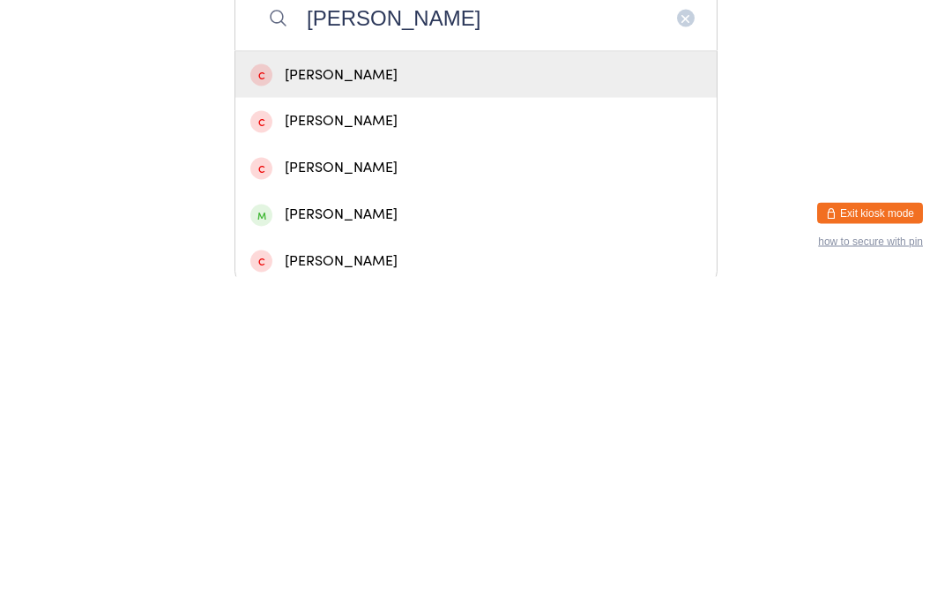
scroll to position [61, 0]
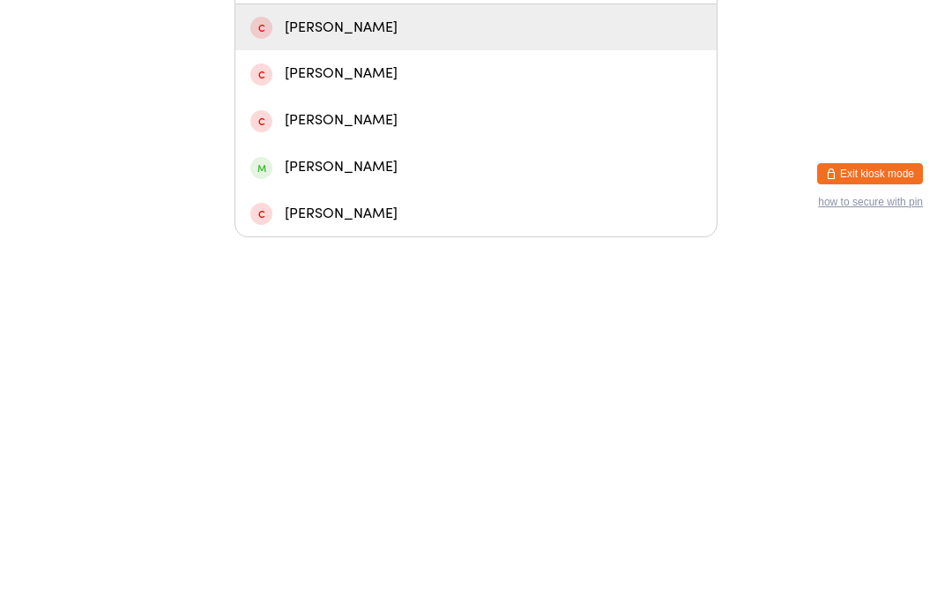
type input "[PERSON_NAME]"
click at [398, 516] on div "[PERSON_NAME]" at bounding box center [475, 528] width 451 height 24
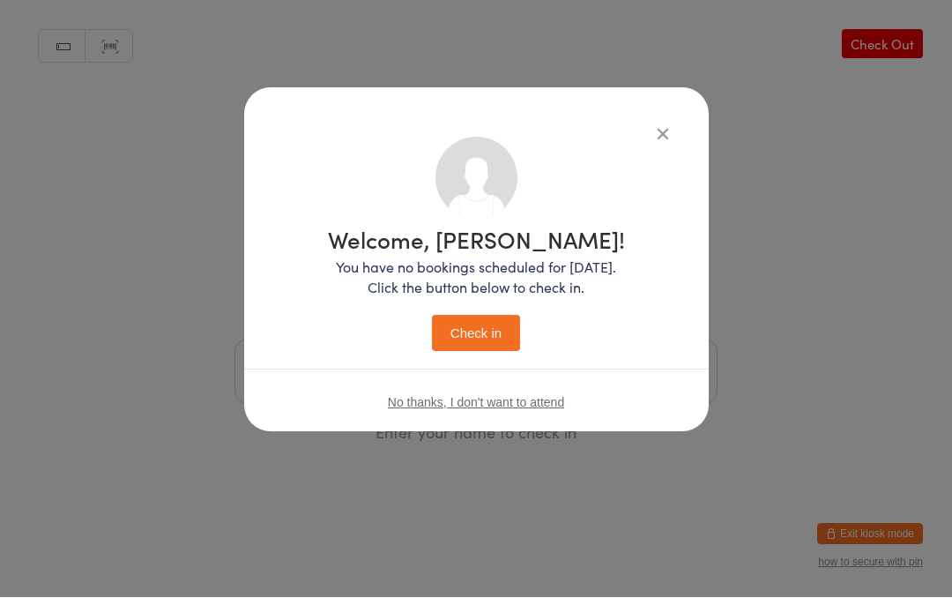
click at [489, 324] on button "Check in" at bounding box center [476, 334] width 88 height 36
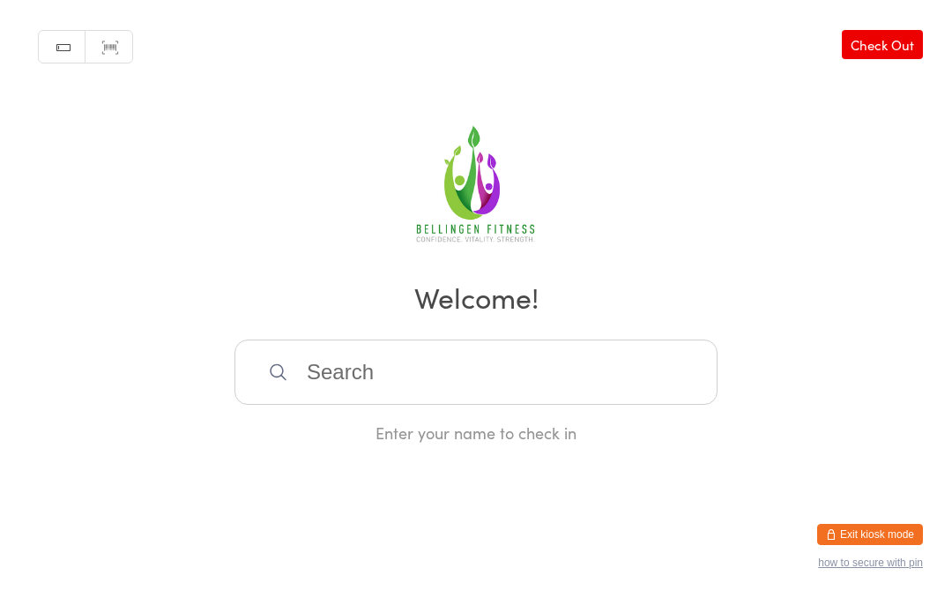
click at [365, 360] on input "search" at bounding box center [476, 371] width 483 height 65
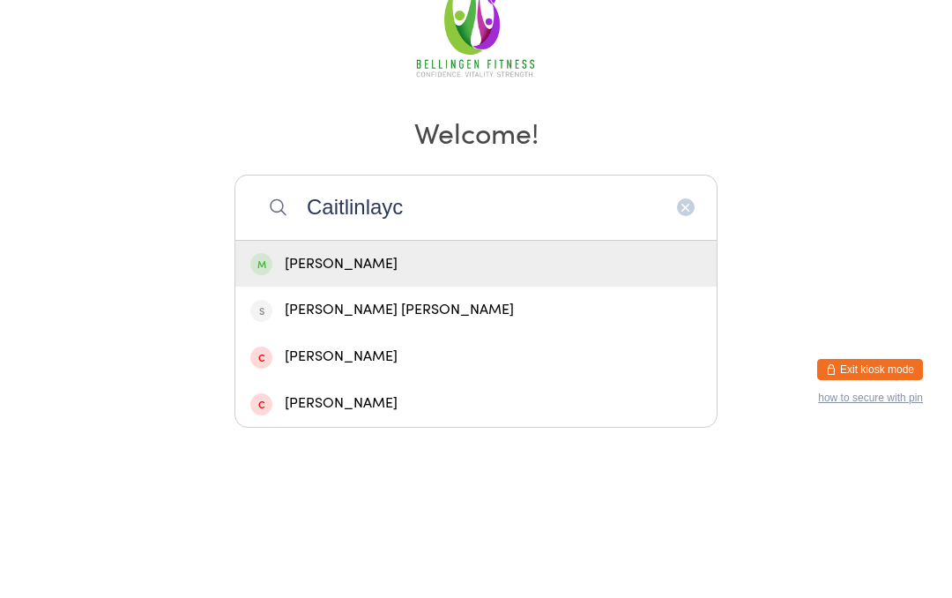
click at [398, 91] on div "Manual search Scanner input Check Out Welcome! Caitlinlayc [PERSON_NAME] [PERSO…" at bounding box center [476, 222] width 952 height 444
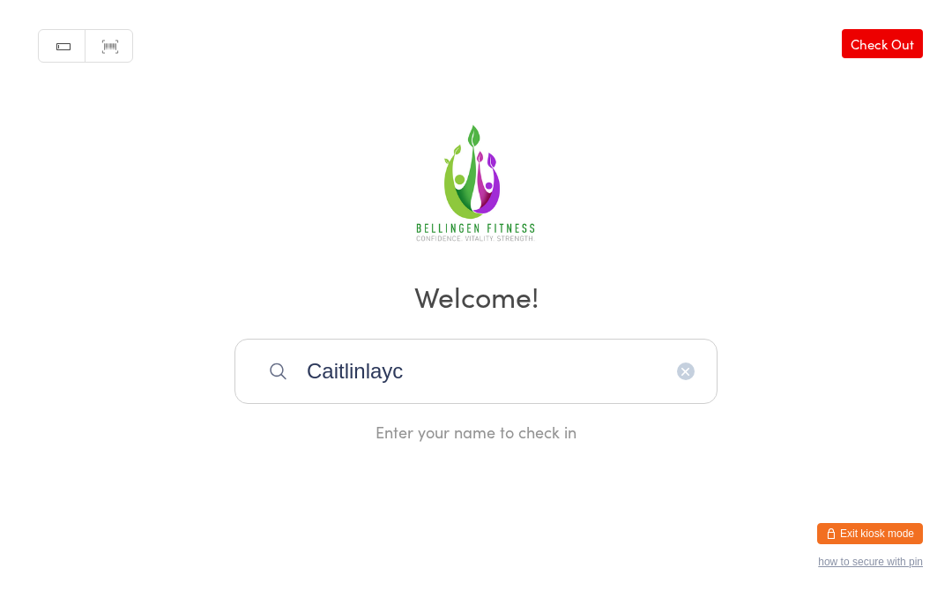
click at [443, 393] on input "Caitlinlayc" at bounding box center [476, 371] width 483 height 65
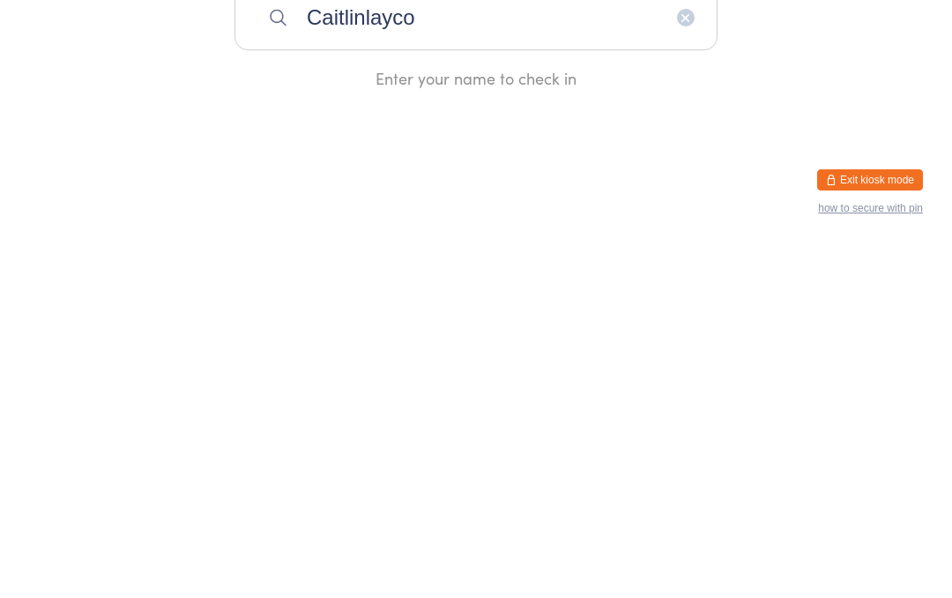
type input "Caitlinlaycox"
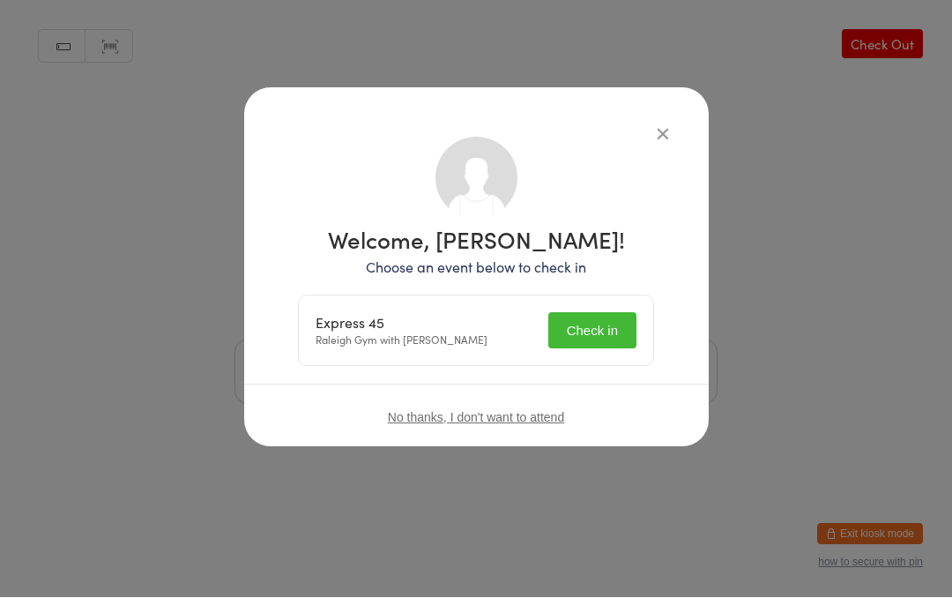
click at [599, 329] on button "Check in" at bounding box center [592, 331] width 88 height 36
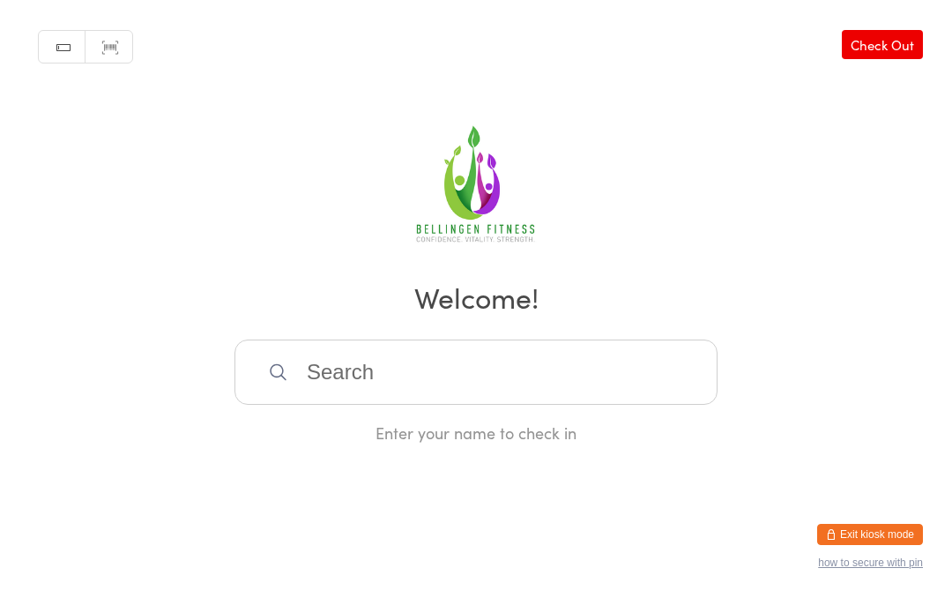
click at [465, 387] on input "search" at bounding box center [476, 371] width 483 height 65
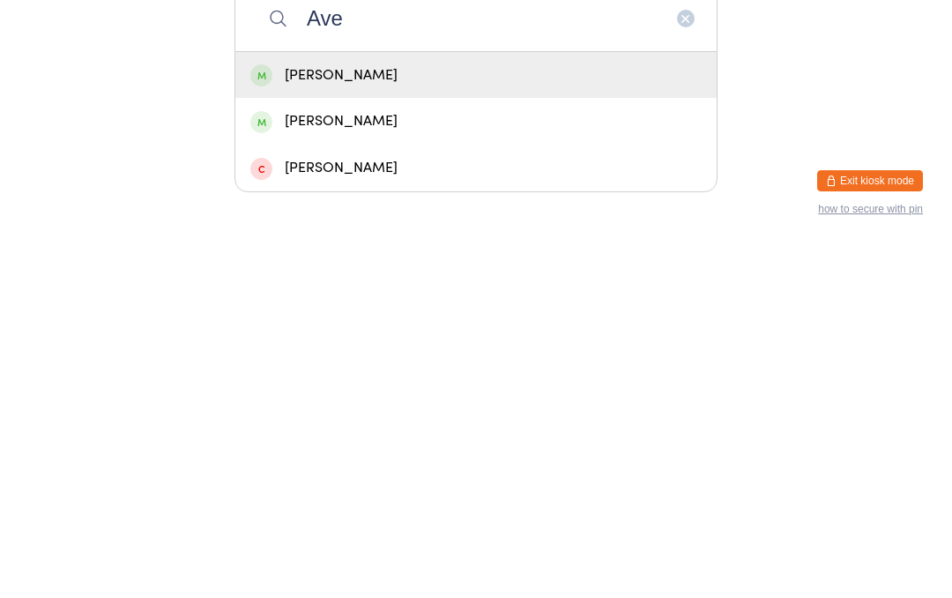
type input "Ave"
click at [359, 417] on div "[PERSON_NAME]" at bounding box center [475, 429] width 451 height 24
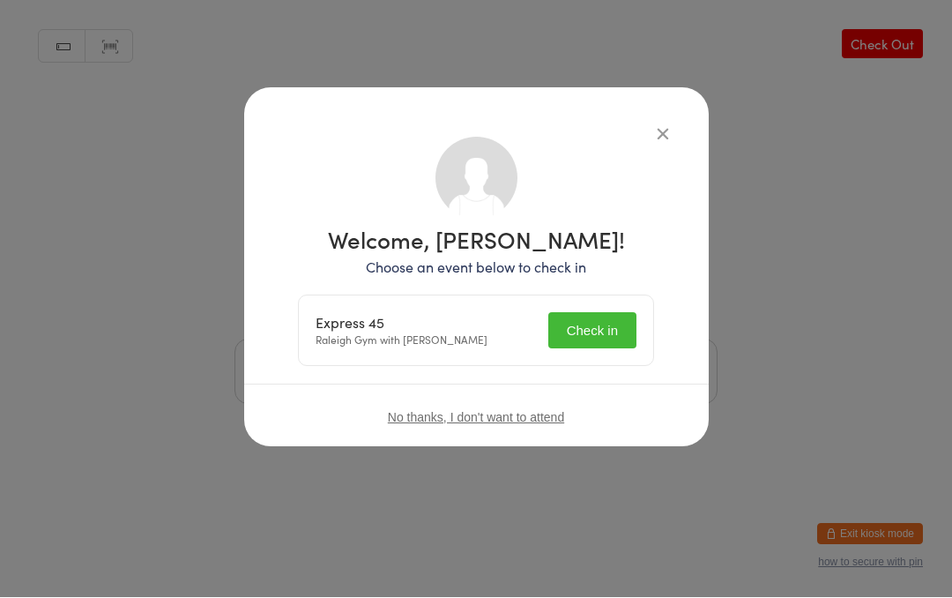
click at [592, 347] on button "Check in" at bounding box center [592, 331] width 88 height 36
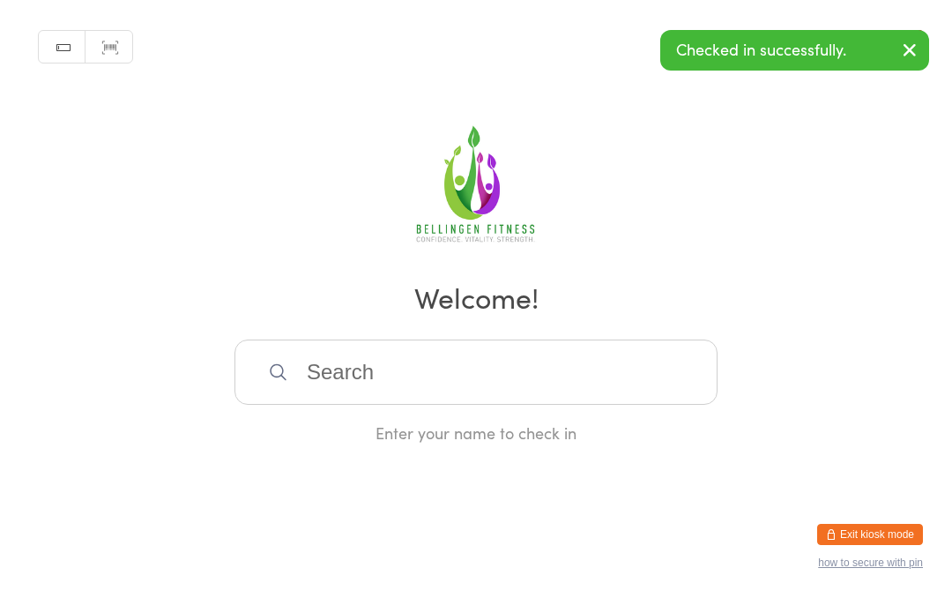
click at [314, 386] on input "search" at bounding box center [476, 371] width 483 height 65
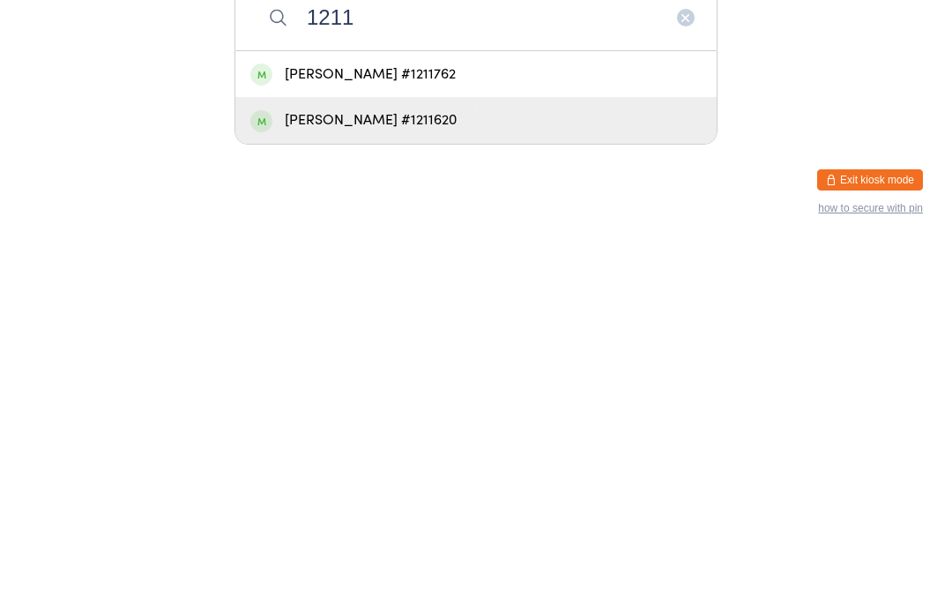
type input "1211"
click at [381, 463] on div "[PERSON_NAME] #1211620" at bounding box center [475, 475] width 451 height 24
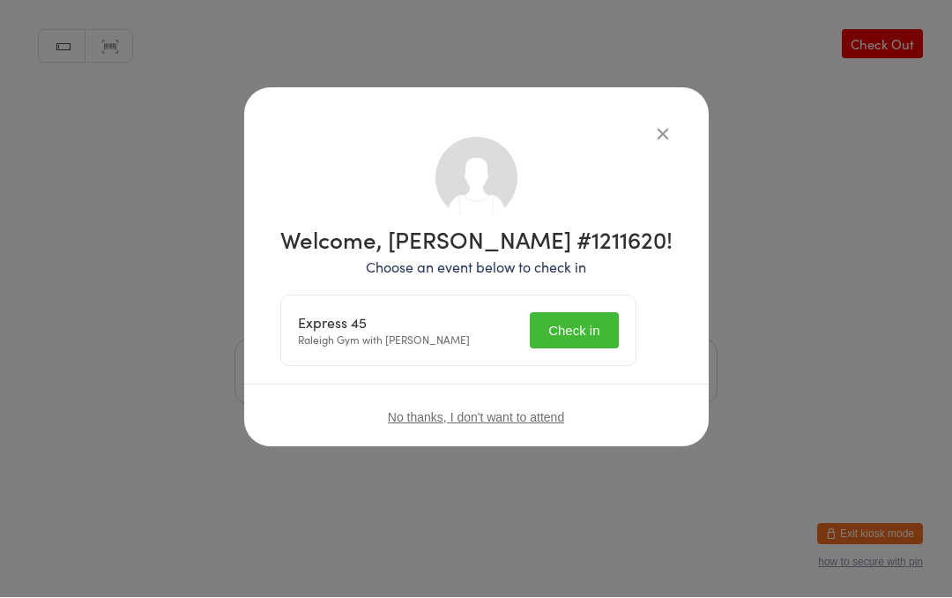
click at [579, 326] on button "Check in" at bounding box center [574, 331] width 88 height 36
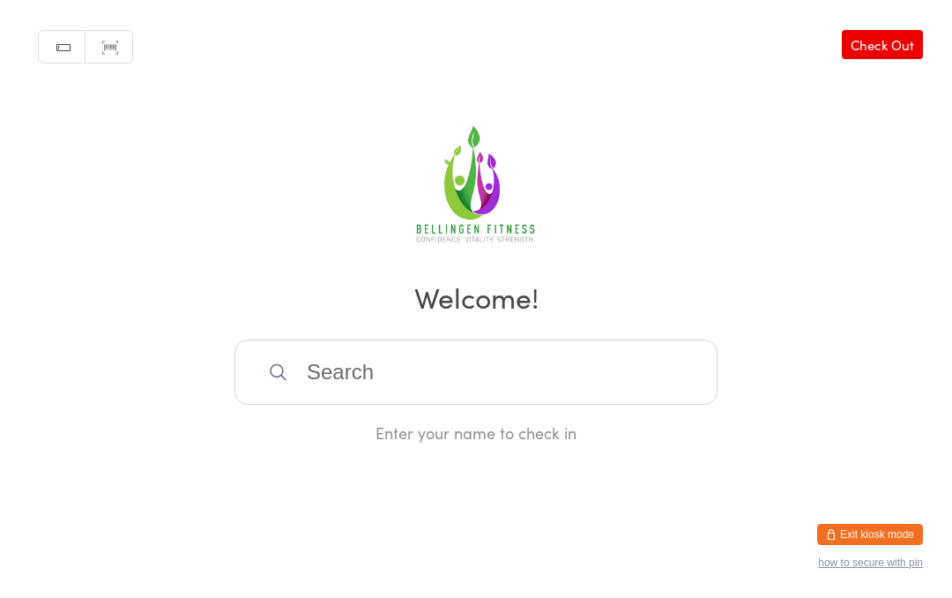
click at [337, 379] on input "search" at bounding box center [476, 371] width 483 height 65
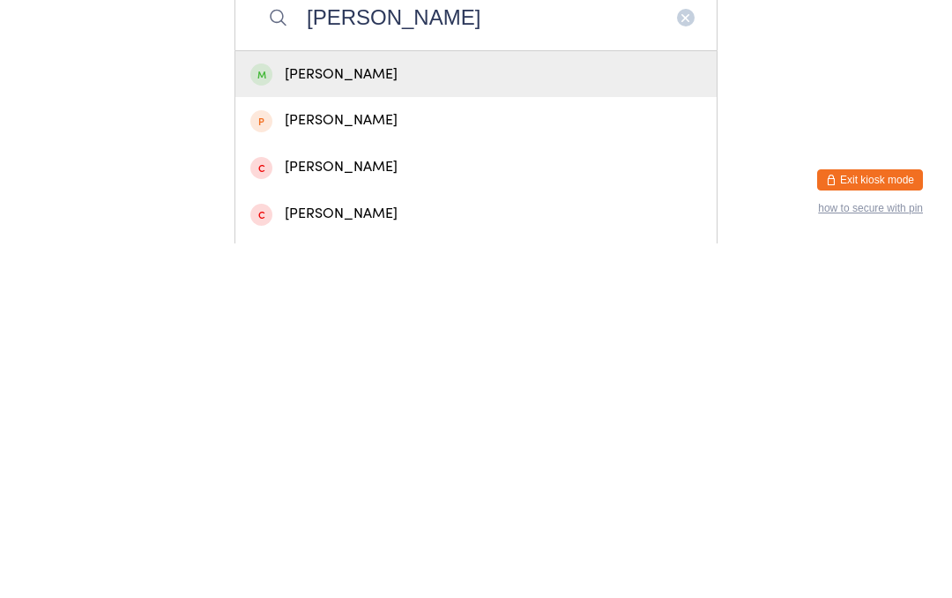
type input "[PERSON_NAME]"
click at [554, 417] on div "[PERSON_NAME]" at bounding box center [475, 429] width 451 height 24
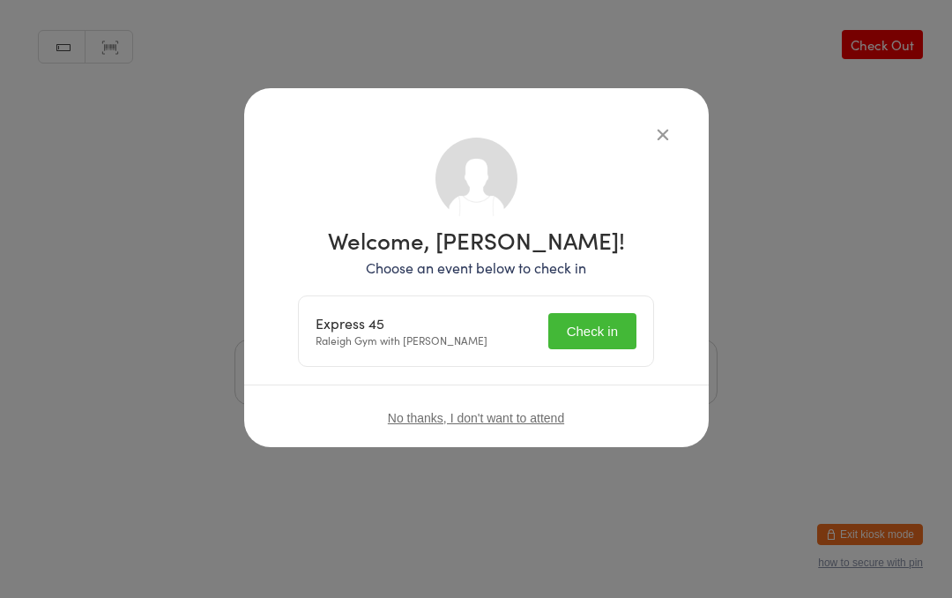
click at [594, 330] on button "Check in" at bounding box center [592, 331] width 88 height 36
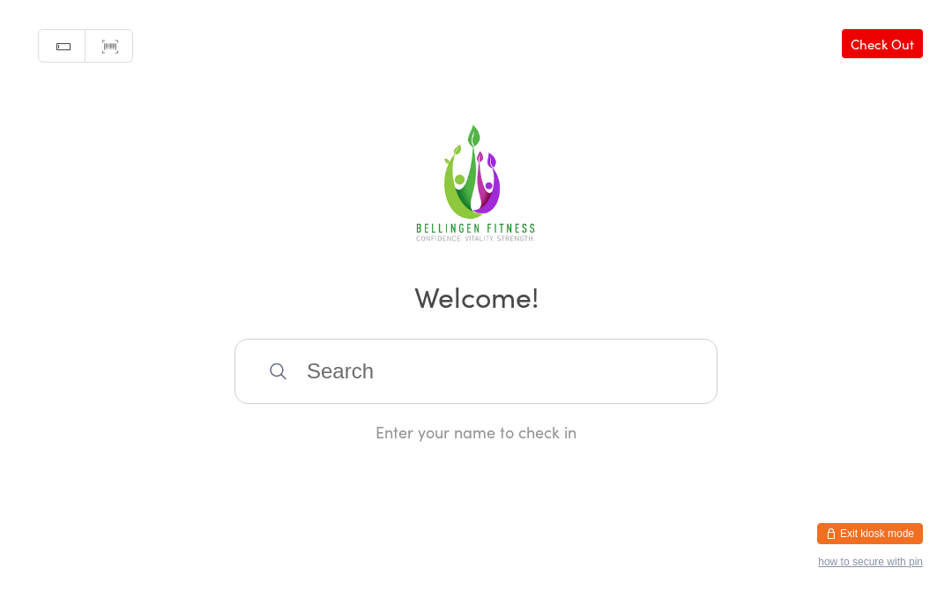
click at [497, 383] on input "search" at bounding box center [476, 371] width 483 height 65
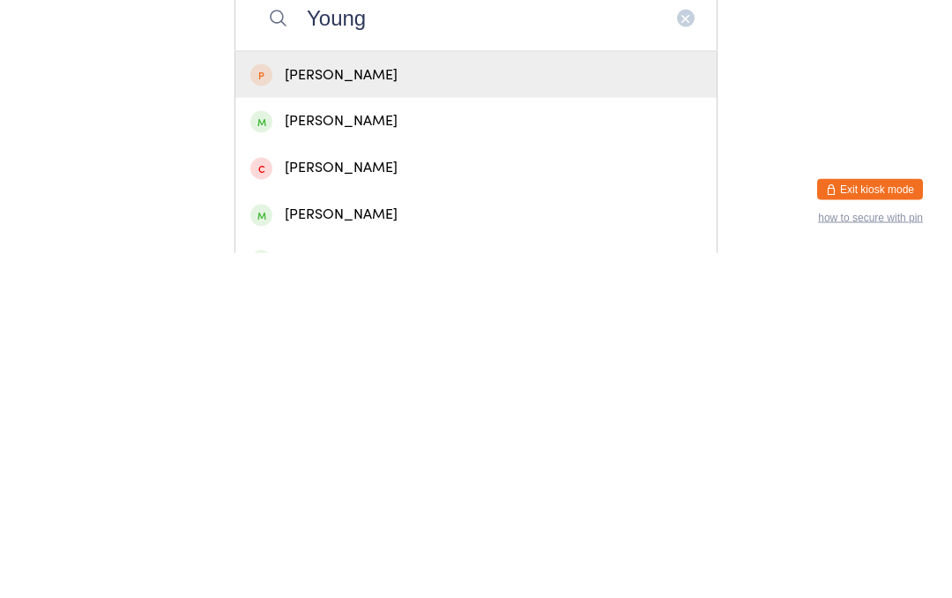
scroll to position [33, 0]
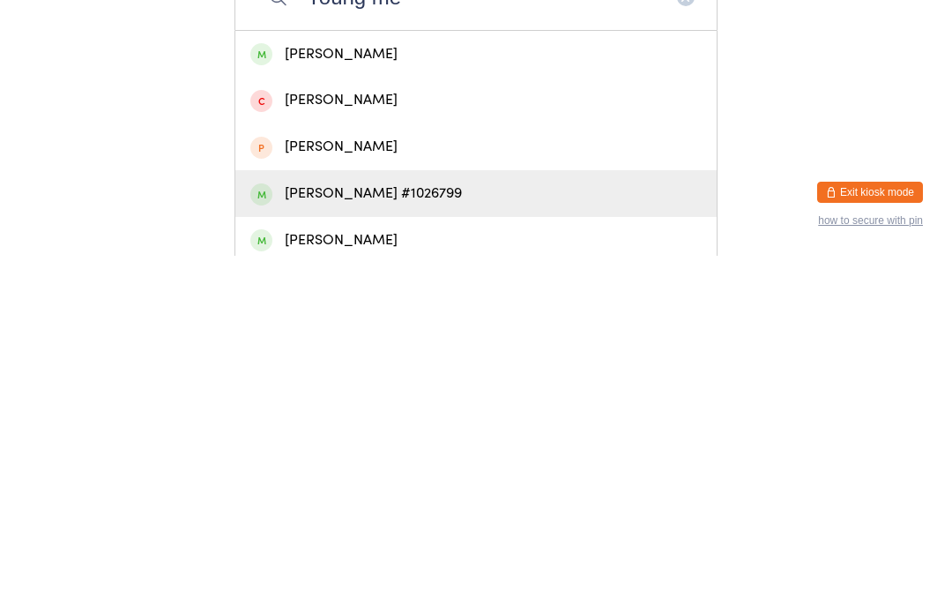
type input "Young me"
click at [429, 512] on div "[PERSON_NAME] #1026799" at bounding box center [475, 535] width 481 height 47
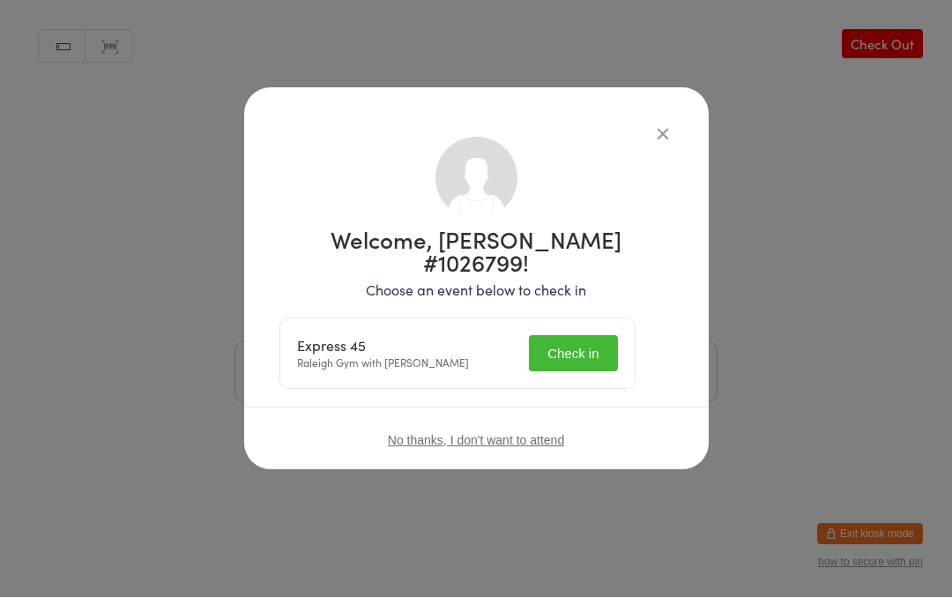
click at [593, 336] on button "Check in" at bounding box center [573, 354] width 88 height 36
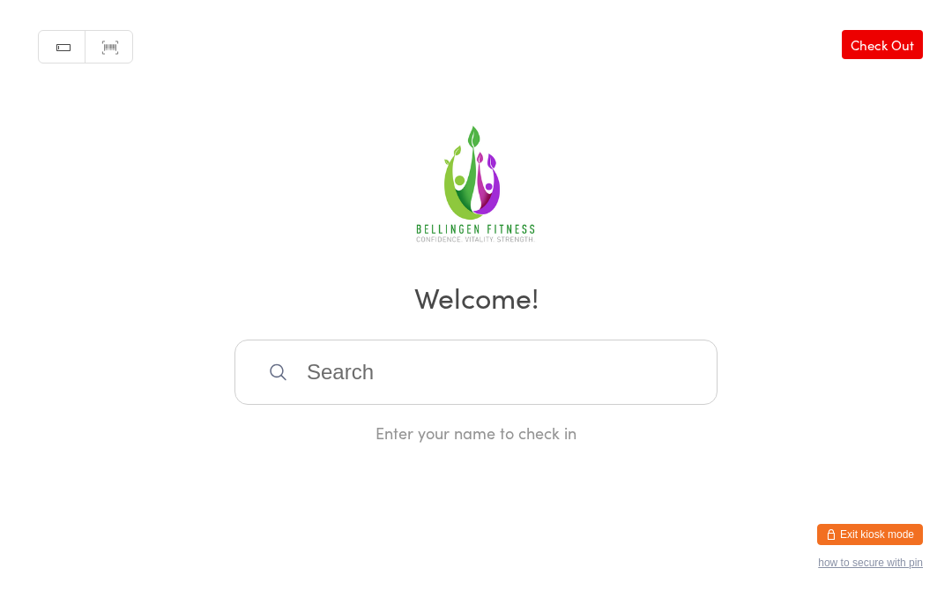
click at [399, 405] on input "search" at bounding box center [476, 371] width 483 height 65
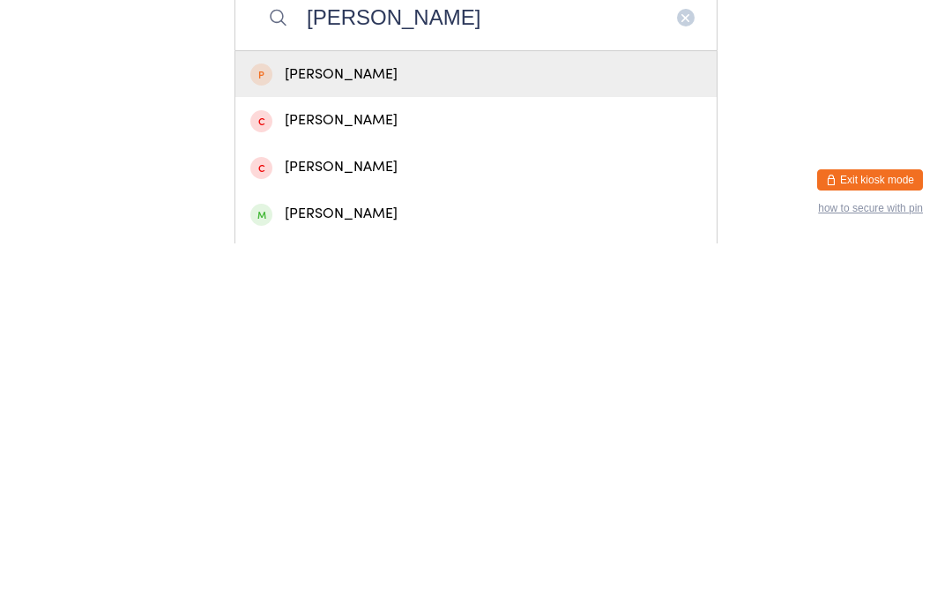
type input "[PERSON_NAME]"
click at [299, 556] on div "[PERSON_NAME]" at bounding box center [475, 568] width 451 height 24
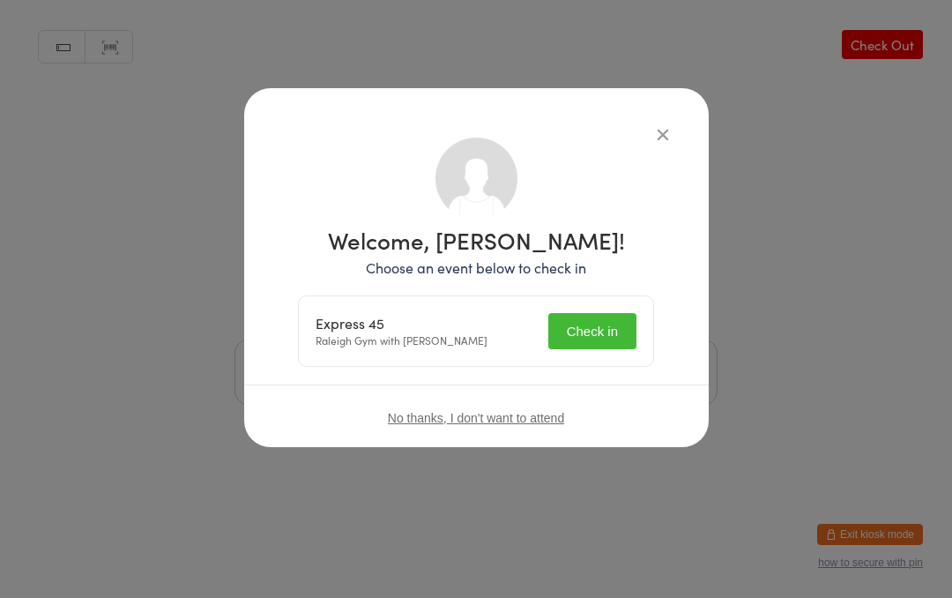
click at [586, 345] on button "Check in" at bounding box center [592, 331] width 88 height 36
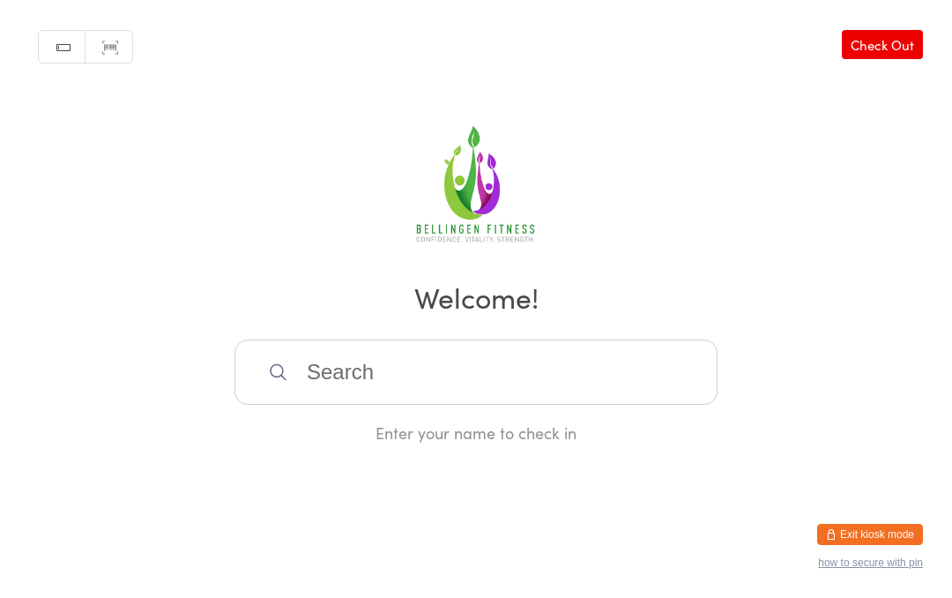
click at [671, 381] on input "search" at bounding box center [476, 371] width 483 height 65
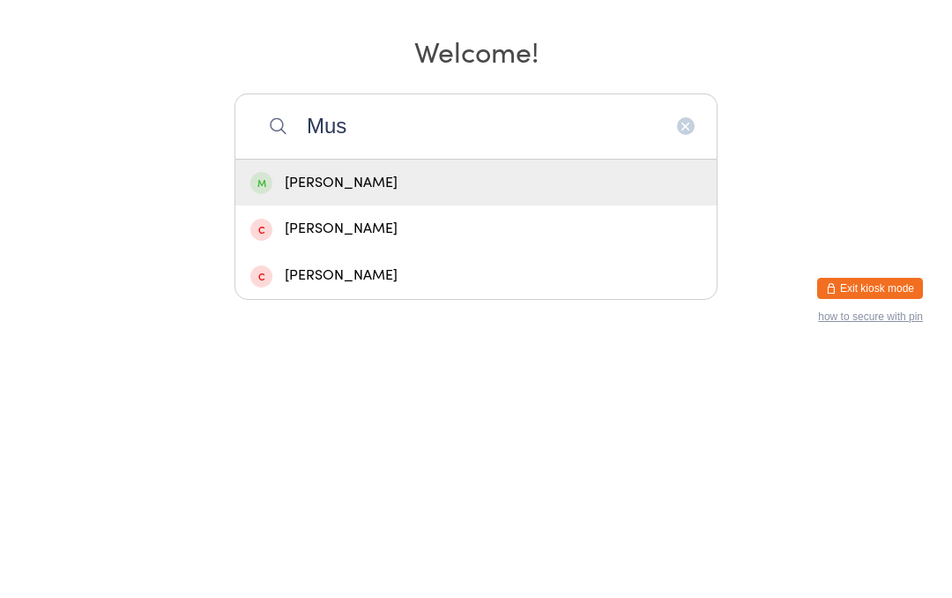
type input "Mus"
click at [460, 417] on div "[PERSON_NAME]" at bounding box center [475, 429] width 451 height 24
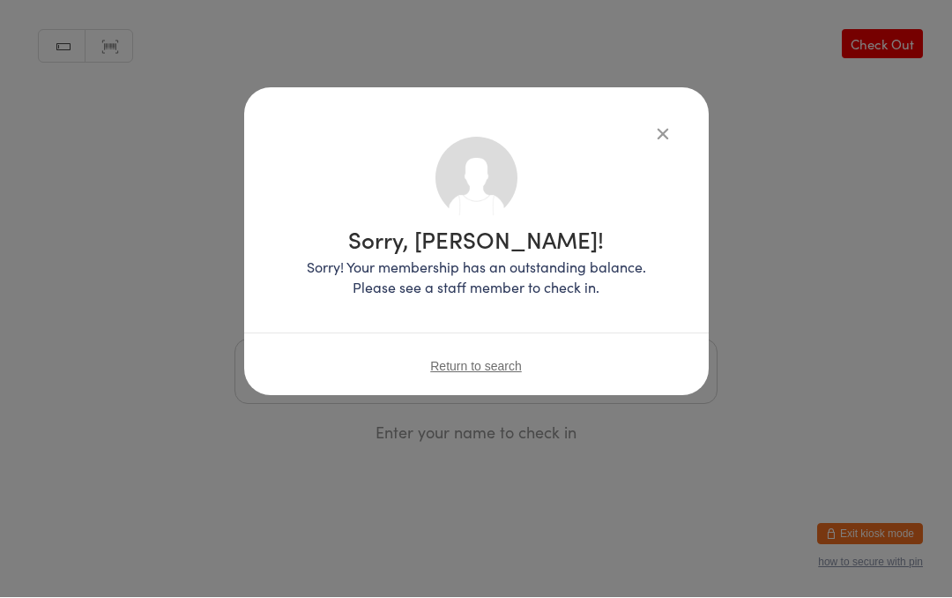
click at [653, 141] on icon "button" at bounding box center [662, 133] width 19 height 19
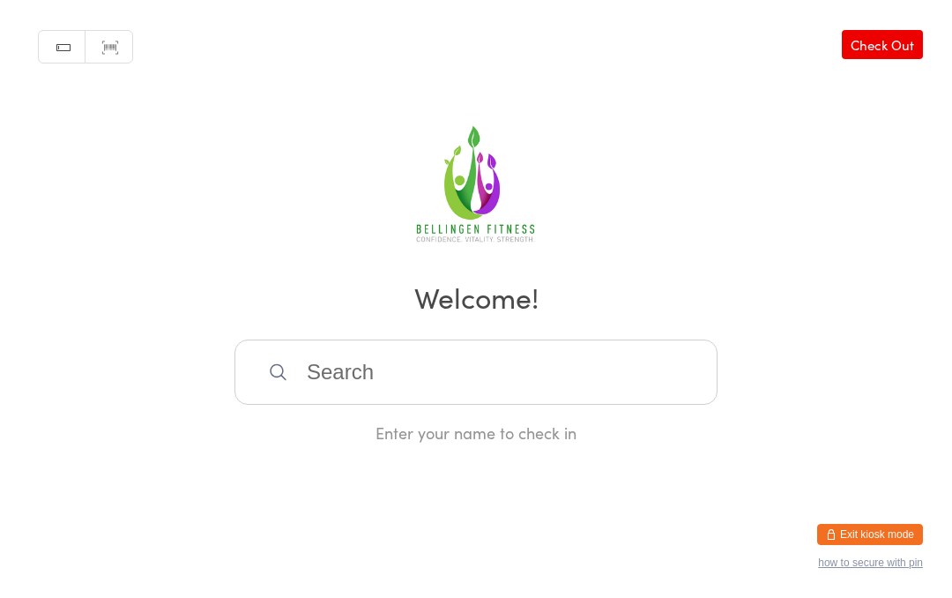
click at [575, 370] on input "search" at bounding box center [476, 371] width 483 height 65
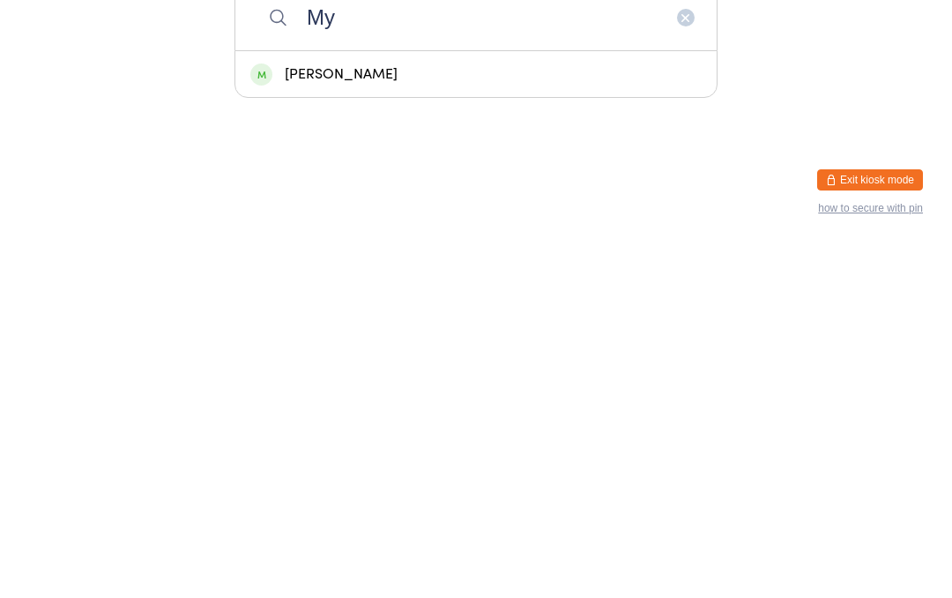
type input "My"
click at [506, 417] on div "[PERSON_NAME]" at bounding box center [475, 429] width 451 height 24
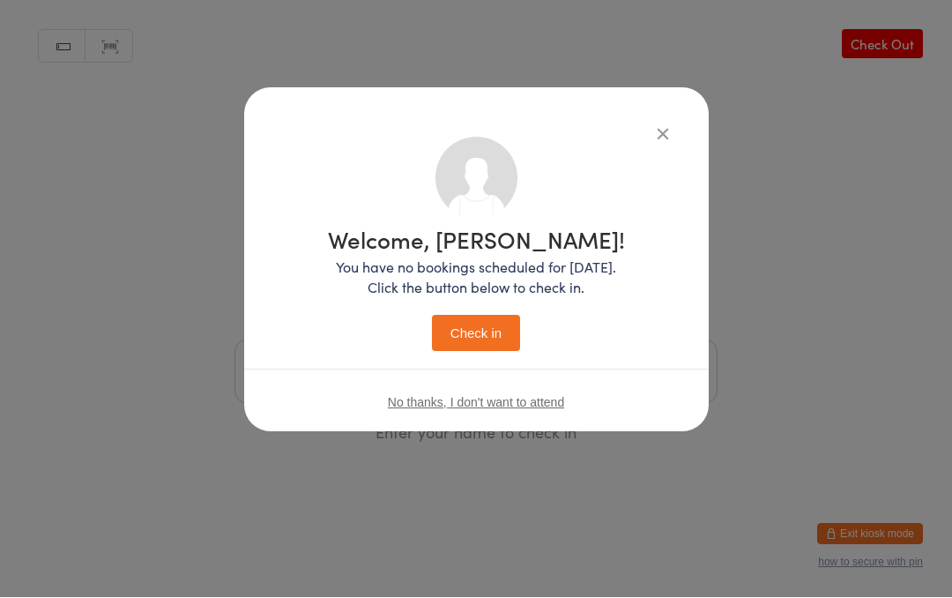
click at [505, 310] on div "Welcome, [PERSON_NAME]! You have no bookings scheduled for [DATE]. Click the bu…" at bounding box center [476, 289] width 297 height 123
click at [474, 316] on button "Check in" at bounding box center [476, 334] width 88 height 36
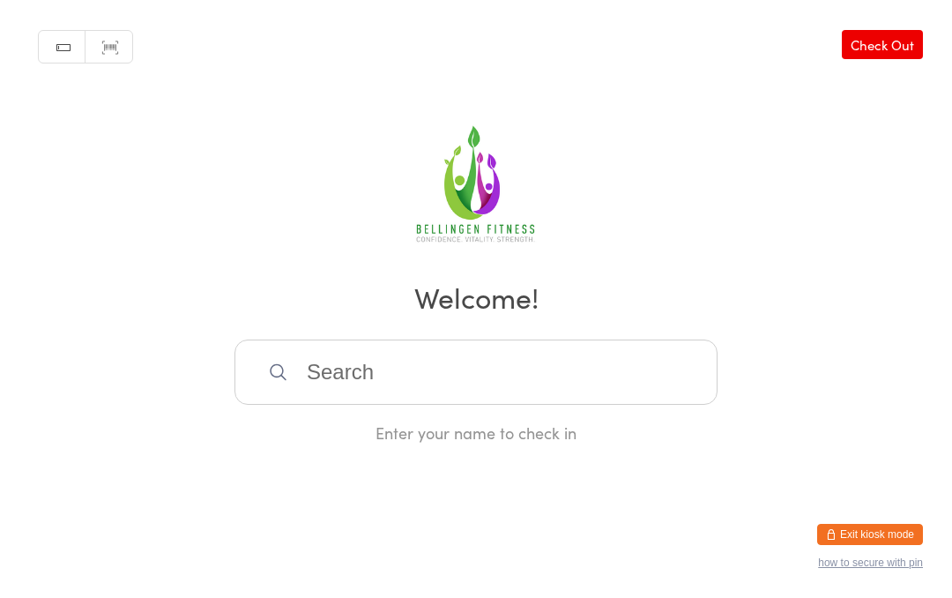
click at [418, 398] on input "search" at bounding box center [476, 371] width 483 height 65
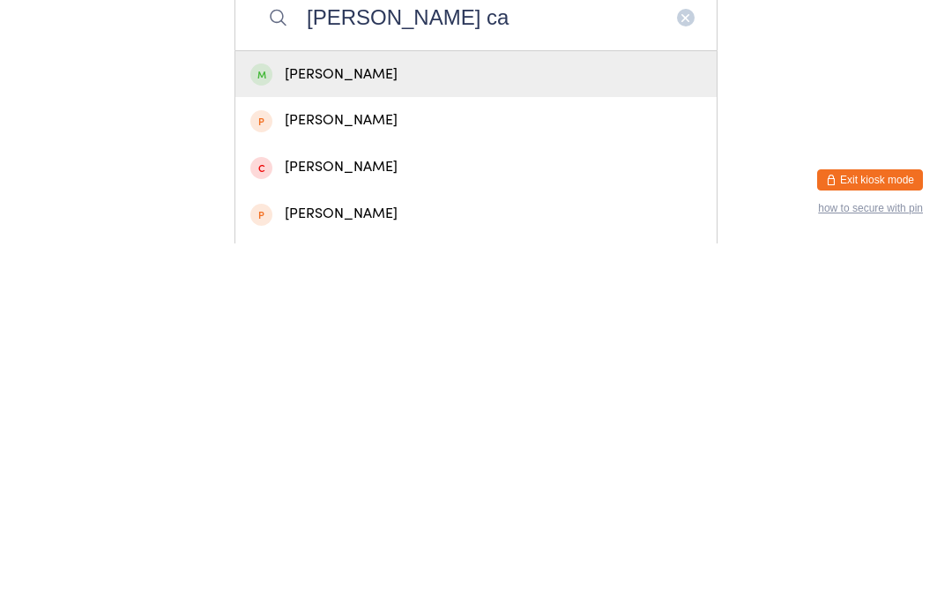
type input "[PERSON_NAME] ca"
click at [362, 417] on div "[PERSON_NAME]" at bounding box center [475, 429] width 451 height 24
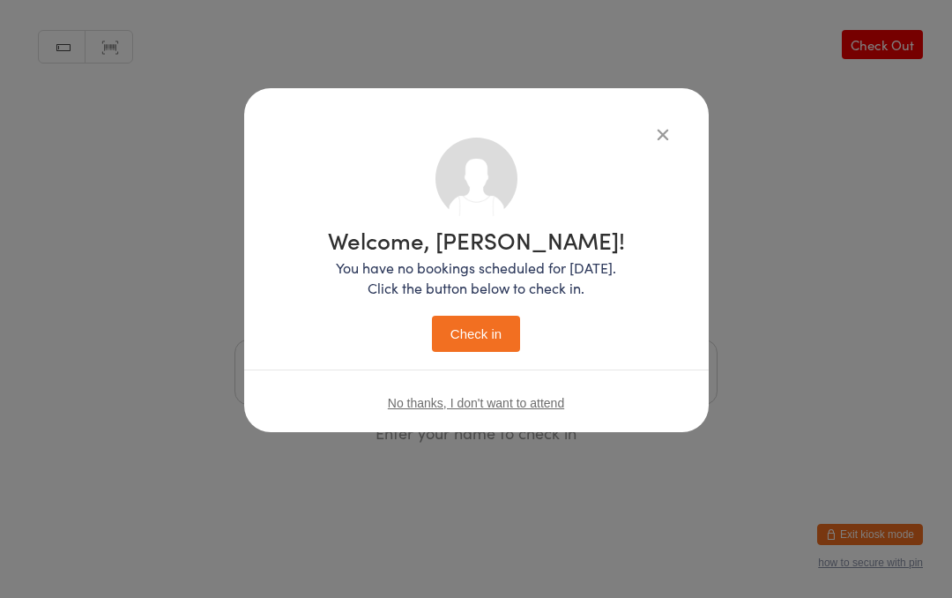
click at [471, 336] on button "Check in" at bounding box center [476, 334] width 88 height 36
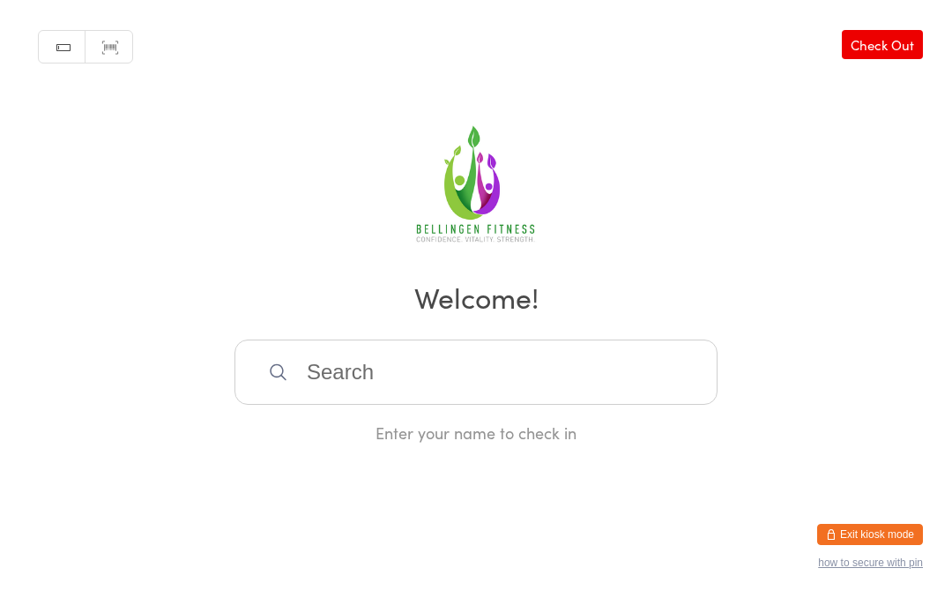
click at [384, 392] on input "search" at bounding box center [476, 371] width 483 height 65
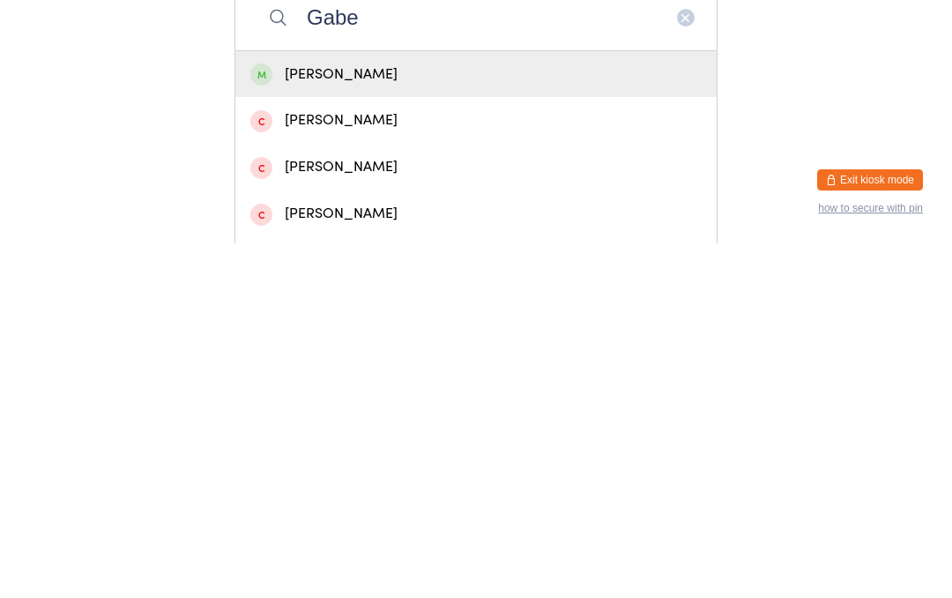
type input "Gabe"
click at [444, 406] on div "[PERSON_NAME]" at bounding box center [475, 429] width 481 height 47
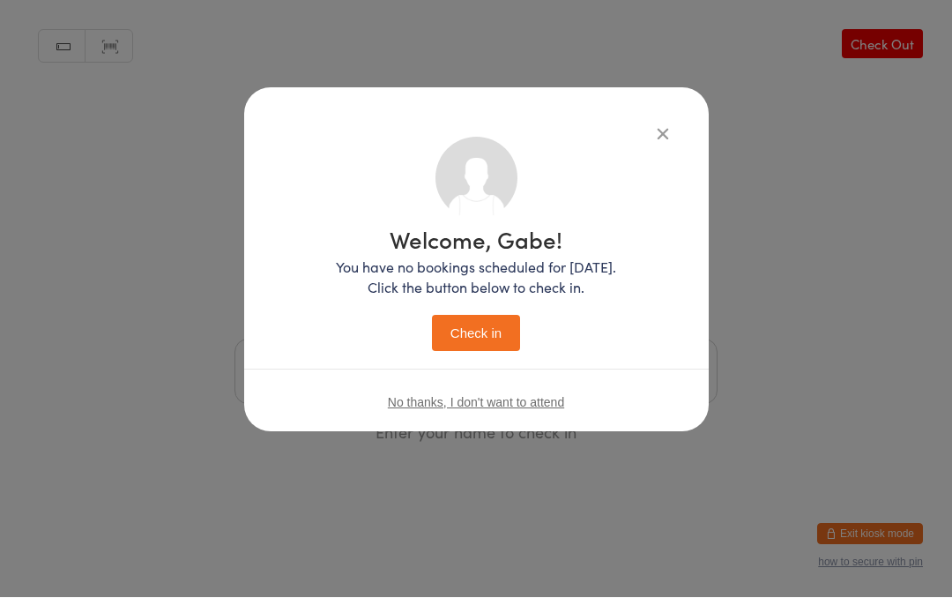
click at [494, 336] on button "Check in" at bounding box center [476, 334] width 88 height 36
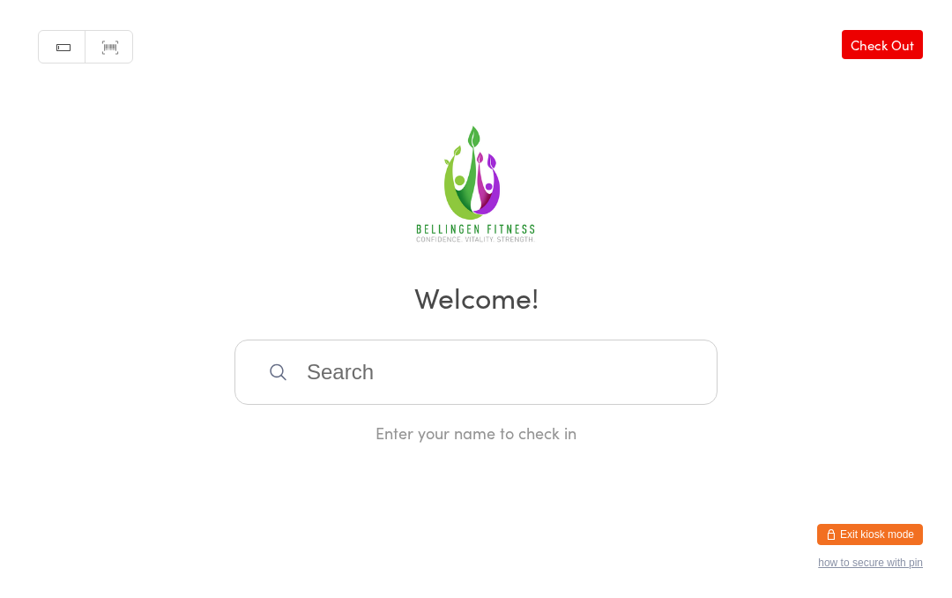
click at [465, 405] on input "search" at bounding box center [476, 371] width 483 height 65
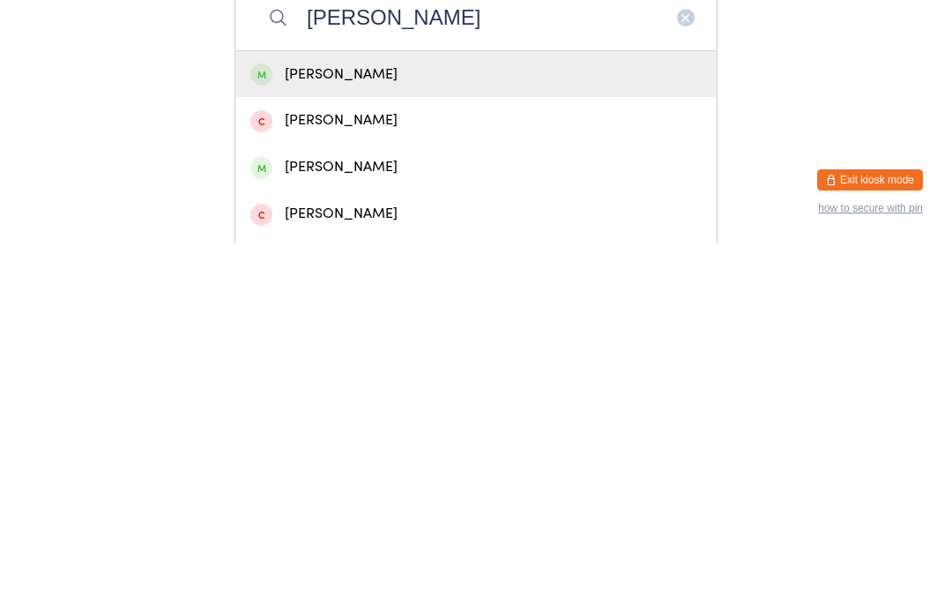
type input "[PERSON_NAME]"
click at [382, 417] on div "[PERSON_NAME]" at bounding box center [475, 429] width 451 height 24
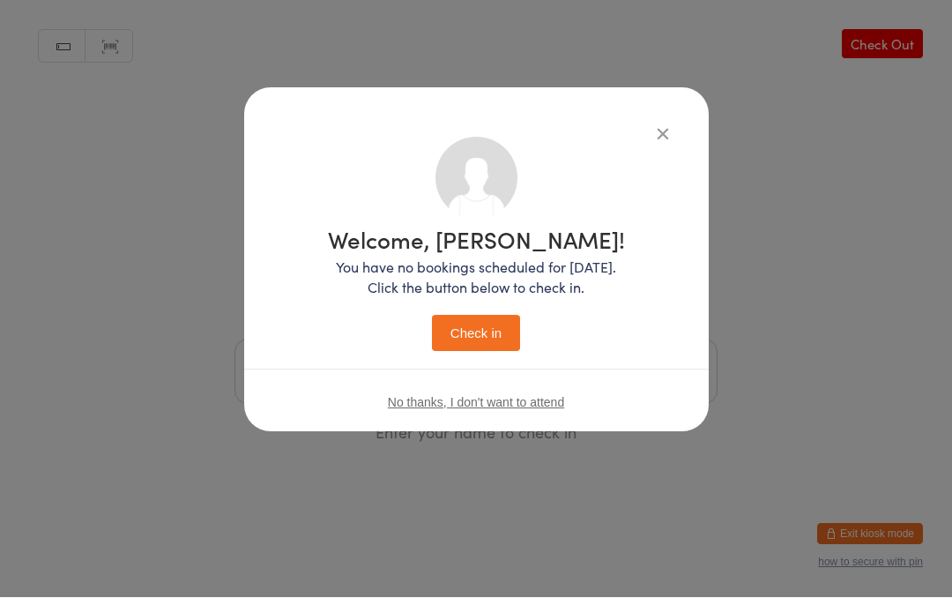
click at [465, 339] on button "Check in" at bounding box center [476, 334] width 88 height 36
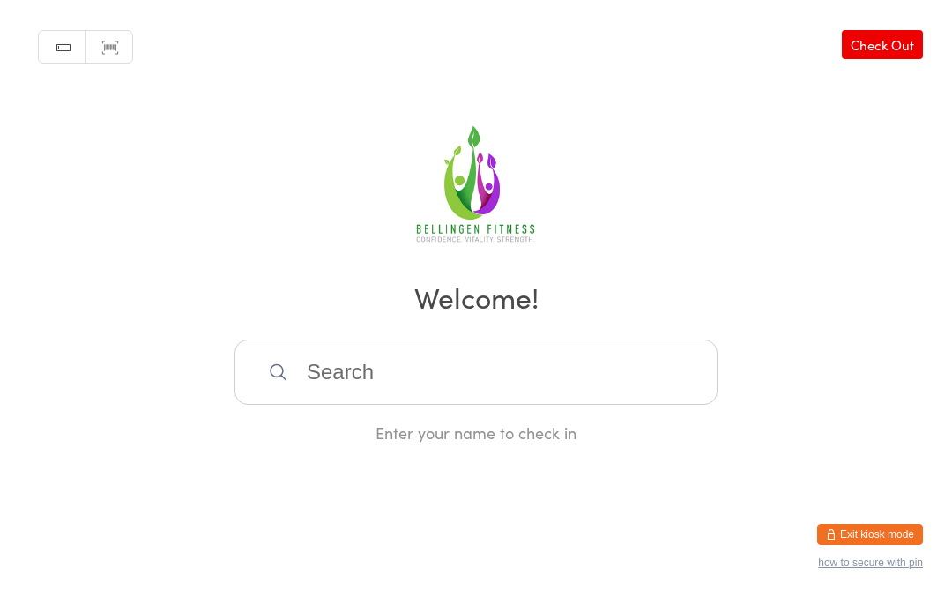
click at [489, 389] on input "search" at bounding box center [476, 371] width 483 height 65
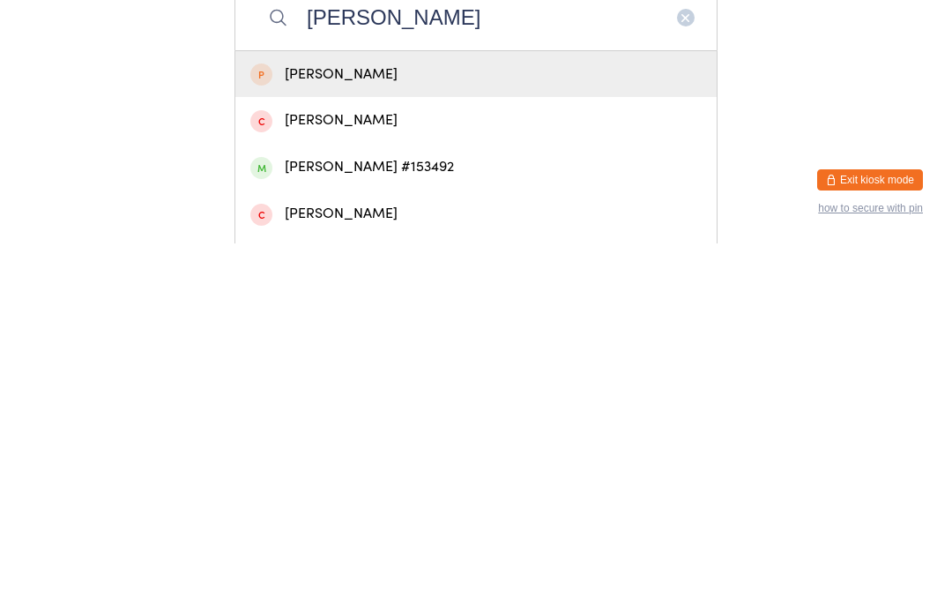
type input "[PERSON_NAME]"
click at [412, 498] on div "[PERSON_NAME] #153492" at bounding box center [475, 521] width 481 height 47
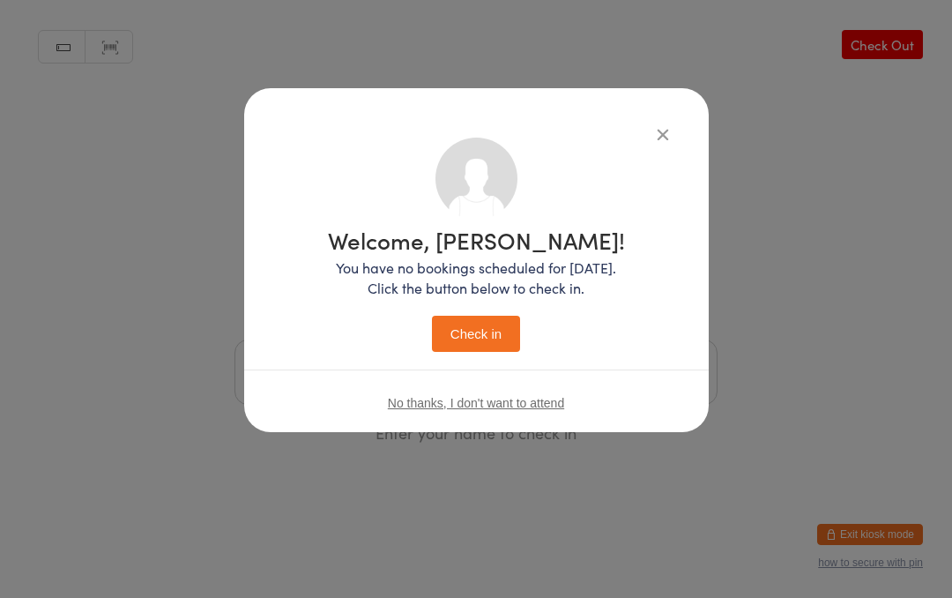
click at [488, 325] on button "Check in" at bounding box center [476, 334] width 88 height 36
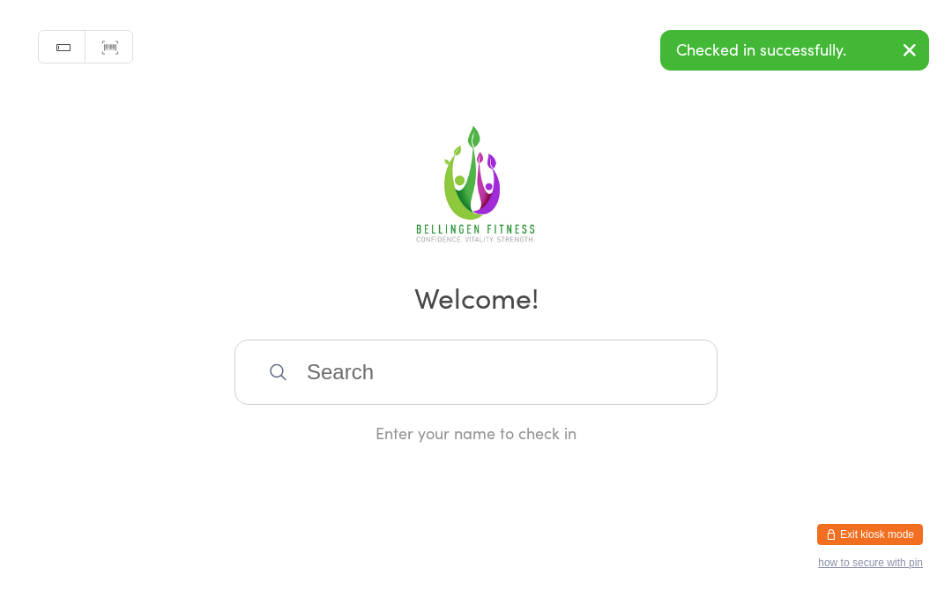
click at [458, 379] on input "search" at bounding box center [476, 371] width 483 height 65
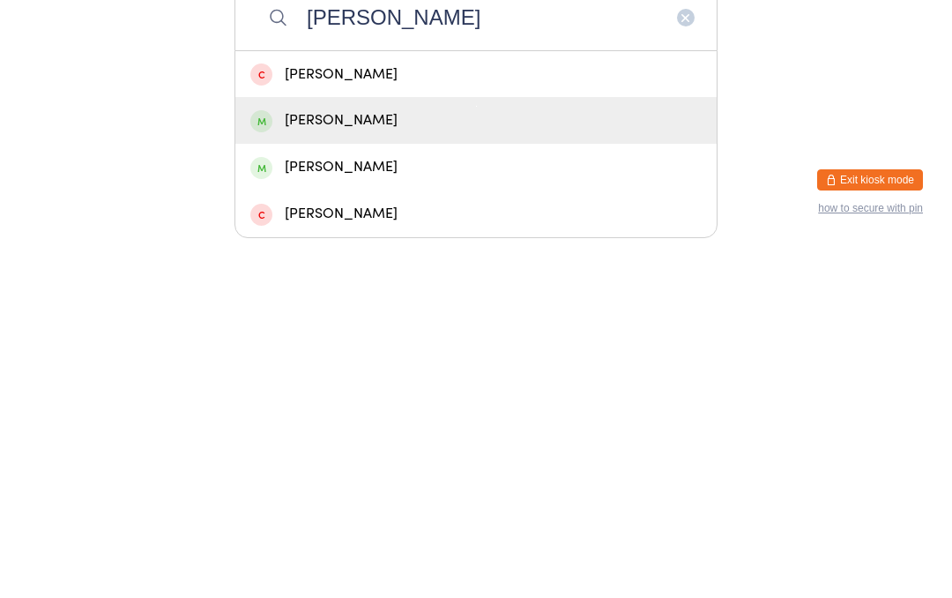
type input "[PERSON_NAME]"
click at [397, 463] on div "[PERSON_NAME]" at bounding box center [475, 475] width 451 height 24
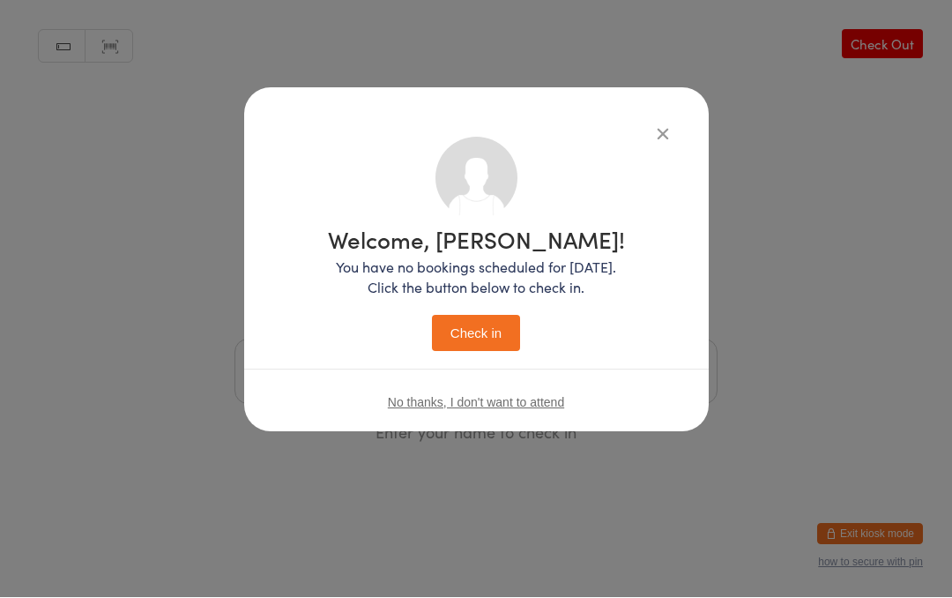
click at [496, 325] on button "Check in" at bounding box center [476, 334] width 88 height 36
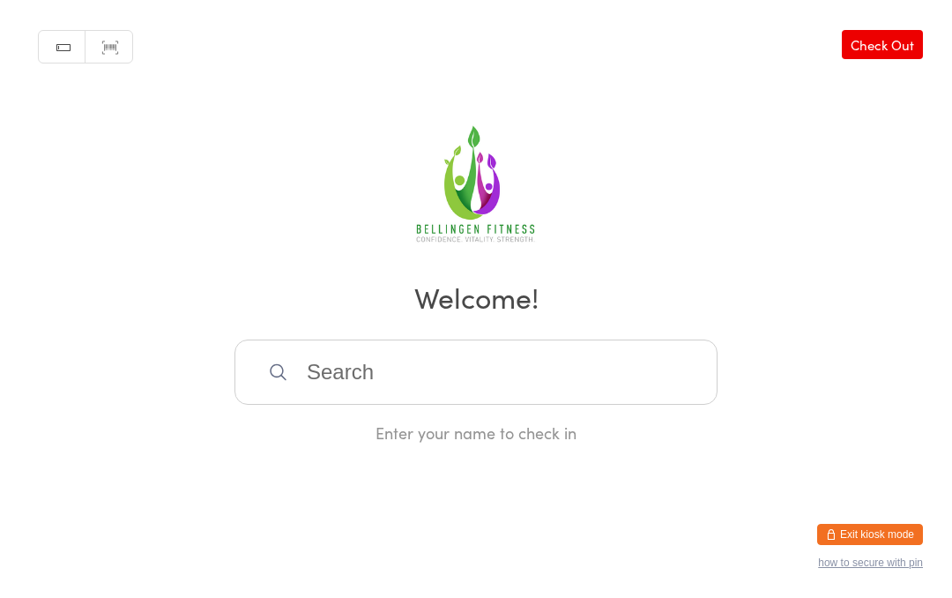
click at [346, 357] on input "search" at bounding box center [476, 371] width 483 height 65
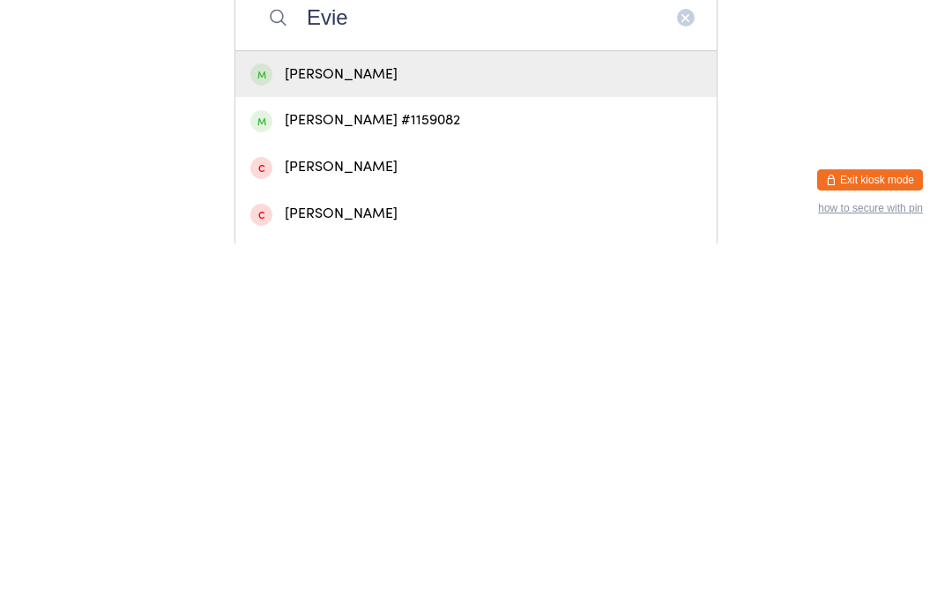
type input "Evie"
click at [319, 463] on div "[PERSON_NAME] #1159082" at bounding box center [475, 475] width 451 height 24
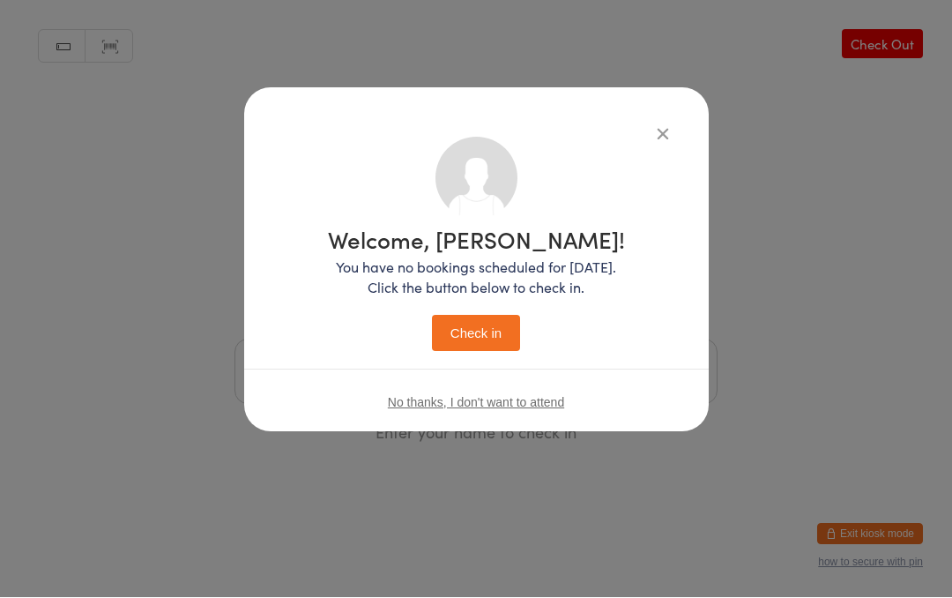
click at [456, 350] on button "Check in" at bounding box center [476, 334] width 88 height 36
